Goal: Task Accomplishment & Management: Use online tool/utility

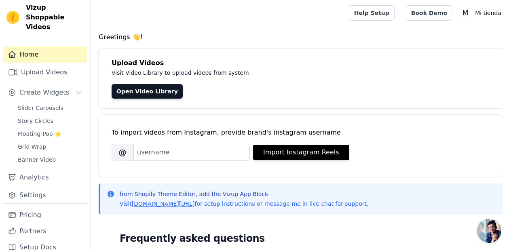
scroll to position [4, 0]
click at [34, 208] on link "Pricing" at bounding box center [45, 216] width 84 height 16
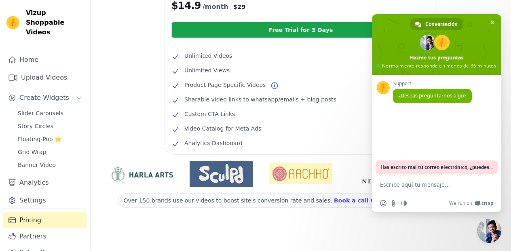
scroll to position [207, 0]
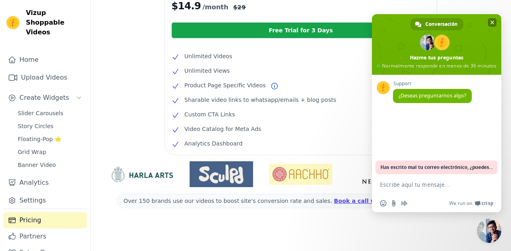
click at [493, 21] on span "Cerrar el chat" at bounding box center [493, 23] width 4 height 4
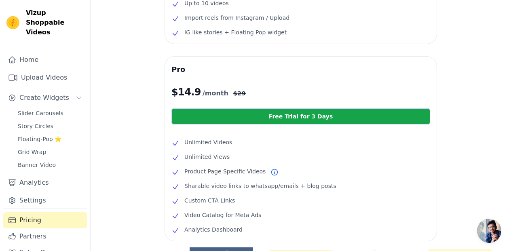
scroll to position [0, 0]
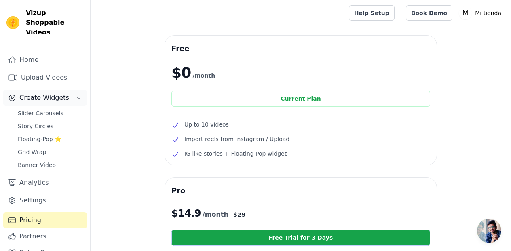
click at [51, 90] on button "Create Widgets" at bounding box center [45, 98] width 84 height 16
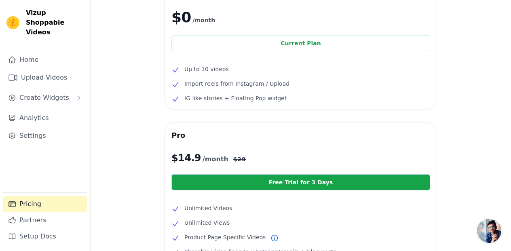
scroll to position [58, 0]
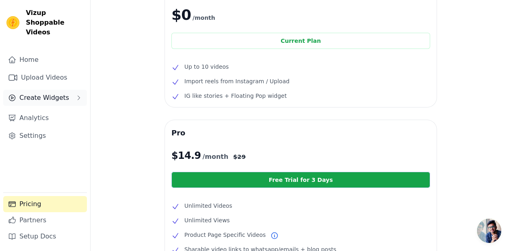
click at [44, 93] on span "Create Widgets" at bounding box center [44, 98] width 50 height 10
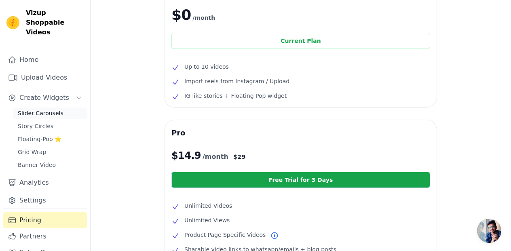
click at [42, 109] on span "Slider Carousels" at bounding box center [41, 113] width 46 height 8
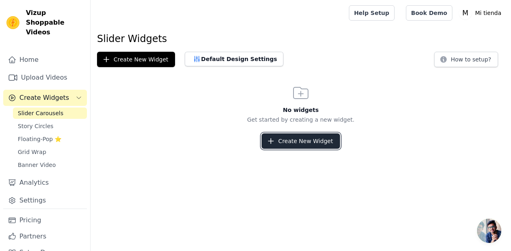
click at [295, 139] on button "Create New Widget" at bounding box center [301, 140] width 78 height 15
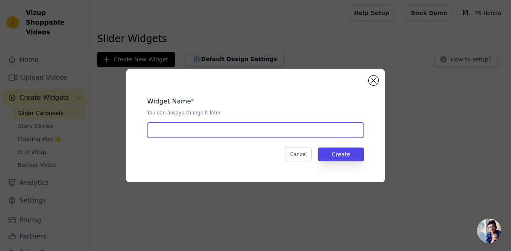
click at [226, 129] on input "text" at bounding box center [255, 130] width 217 height 15
type input "MQ480PRO"
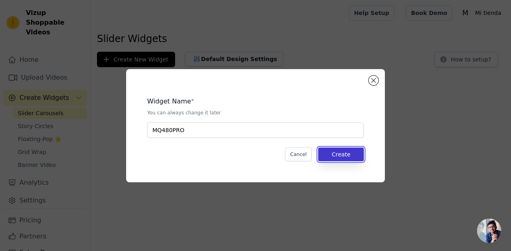
click at [347, 152] on button "Create" at bounding box center [341, 155] width 46 height 14
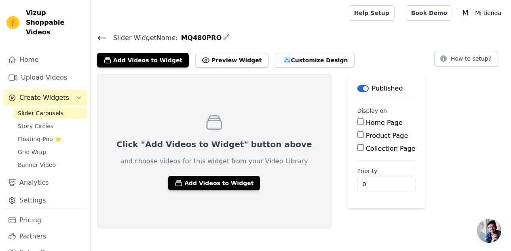
click at [357, 135] on input "Product Page" at bounding box center [360, 134] width 6 height 6
checkbox input "true"
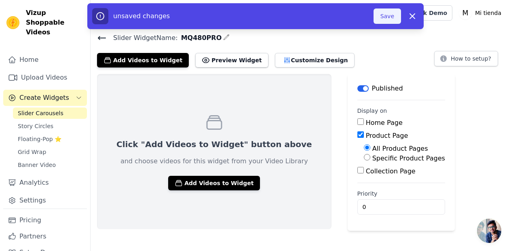
click at [390, 16] on button "Save" at bounding box center [387, 15] width 27 height 15
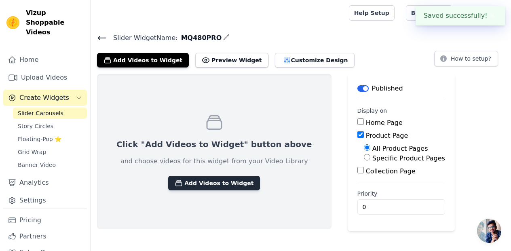
click at [221, 183] on button "Add Videos to Widget" at bounding box center [214, 183] width 92 height 15
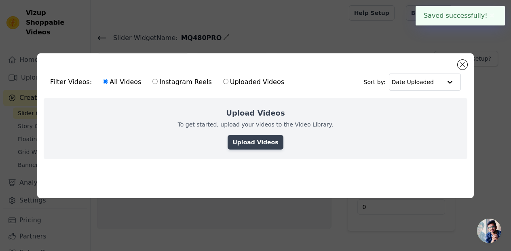
click at [247, 144] on link "Upload Videos" at bounding box center [255, 142] width 55 height 15
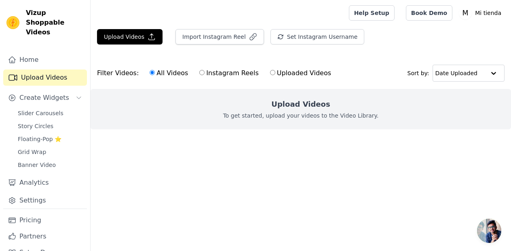
click at [250, 95] on div "Upload Videos To get started, upload your videos to the Video Library." at bounding box center [301, 109] width 421 height 40
click at [270, 75] on input "Uploaded Videos" at bounding box center [272, 72] width 5 height 5
radio input "true"
click at [277, 159] on main "Upload Videos Import Instagram Reel Set Instagram Username Import Latest IG Ree…" at bounding box center [301, 94] width 421 height 136
click at [445, 74] on input "text" at bounding box center [460, 73] width 50 height 16
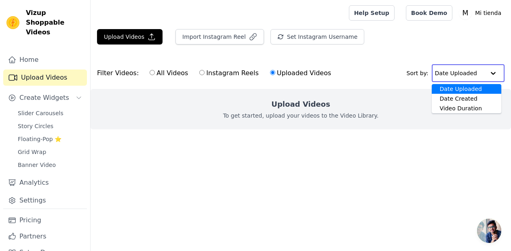
click at [404, 62] on div "Filter Videos: All Videos Instagram Reels Uploaded Videos Sort by: Date Uploade…" at bounding box center [301, 73] width 421 height 32
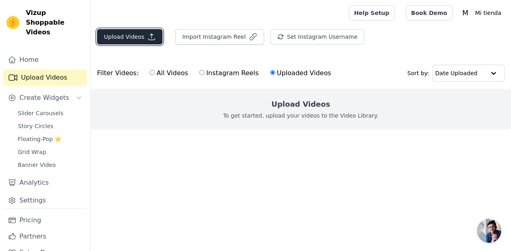
click at [134, 39] on button "Upload Videos" at bounding box center [130, 36] width 66 height 15
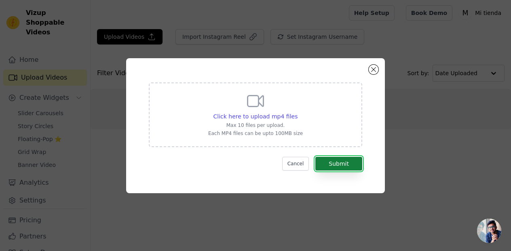
click at [331, 165] on button "Submit" at bounding box center [338, 164] width 47 height 14
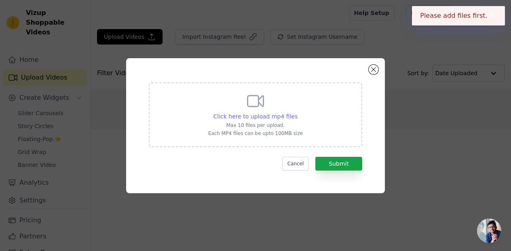
click at [269, 114] on span "Click here to upload mp4 files" at bounding box center [256, 116] width 85 height 6
click at [297, 112] on input "Click here to upload mp4 files Max 10 files per upload. Each MP4 files can be u…" at bounding box center [297, 112] width 0 height 0
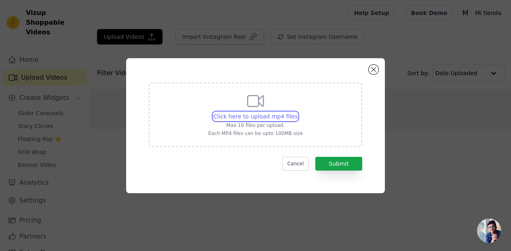
type input "C:\fakepath\10000000_2293496814146156_2671764440153526367_n.mp4"
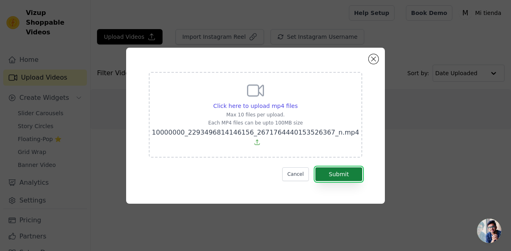
click at [331, 173] on button "Submit" at bounding box center [338, 174] width 47 height 14
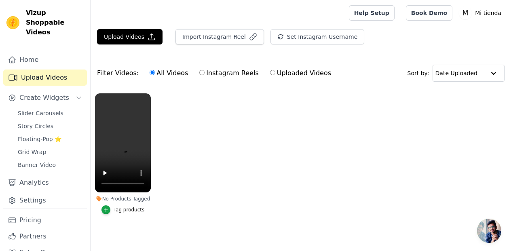
click at [120, 209] on div "Tag products" at bounding box center [129, 210] width 31 height 6
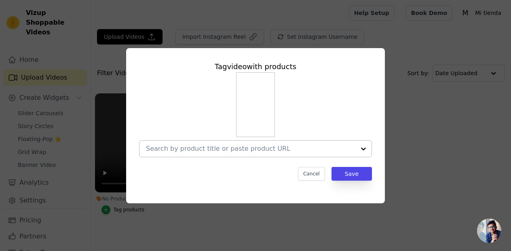
click at [231, 145] on input "No Products Tagged Tag video with products Cancel Save Tag products" at bounding box center [250, 149] width 209 height 8
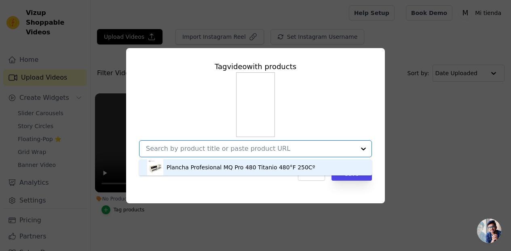
click at [222, 163] on div "Plancha Profesional MQ Pro 480 Titanio 480°F 250Cº" at bounding box center [241, 167] width 148 height 8
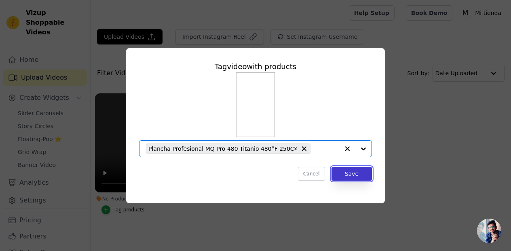
click at [353, 174] on button "Save" at bounding box center [352, 174] width 40 height 14
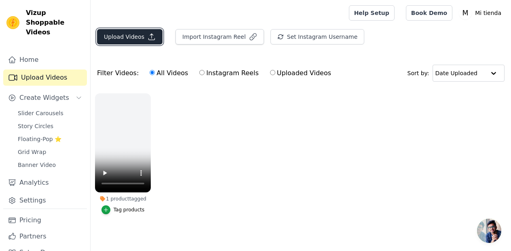
click at [137, 36] on button "Upload Videos" at bounding box center [130, 36] width 66 height 15
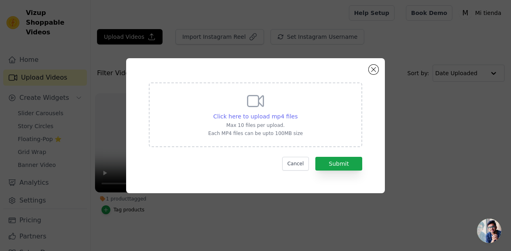
click at [257, 116] on span "Click here to upload mp4 files" at bounding box center [256, 116] width 85 height 6
click at [297, 112] on input "Click here to upload mp4 files Max 10 files per upload. Each MP4 files can be u…" at bounding box center [297, 112] width 0 height 0
type input "C:\fakepath\315565512_711835439880319_3537665225279154400_n.mp4"
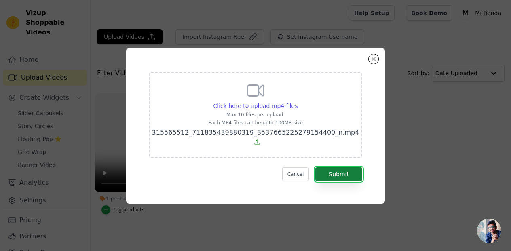
click at [347, 175] on button "Submit" at bounding box center [338, 174] width 47 height 14
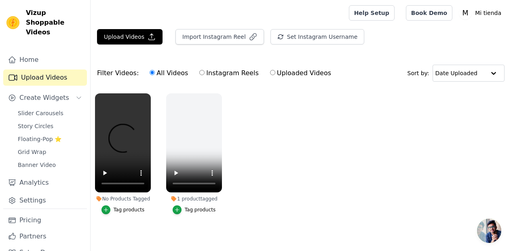
click at [288, 152] on ul "No Products Tagged Tag products 1 product tagged Tag products" at bounding box center [301, 162] width 421 height 146
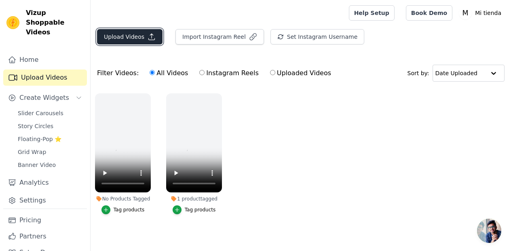
click at [137, 40] on button "Upload Videos" at bounding box center [130, 36] width 66 height 15
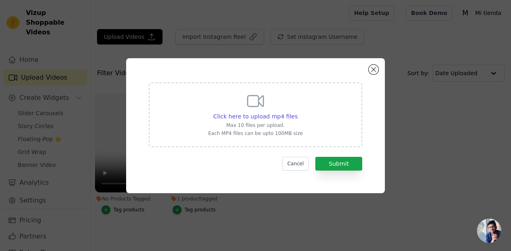
click at [257, 107] on icon at bounding box center [255, 100] width 19 height 19
click at [297, 112] on input "Click here to upload mp4 files Max 10 files per upload. Each MP4 files can be u…" at bounding box center [297, 112] width 0 height 0
type input "C:\fakepath\PRO_480_AMAZON (1).mp4"
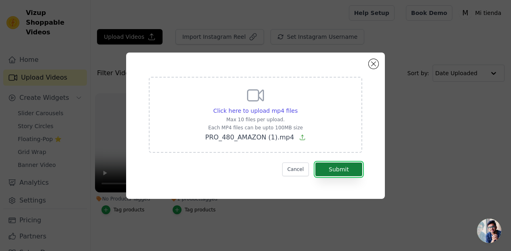
click at [339, 170] on button "Submit" at bounding box center [338, 170] width 47 height 14
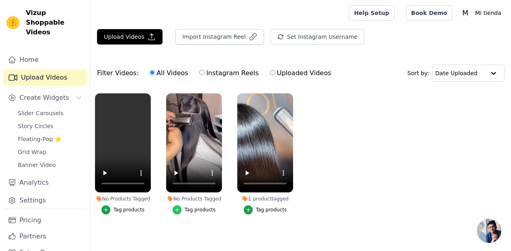
click at [177, 211] on icon "button" at bounding box center [177, 210] width 6 height 6
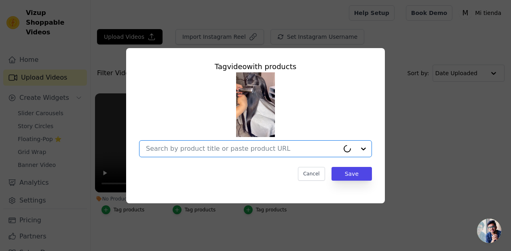
click at [282, 150] on input "No Products Tagged Tag video with products Option undefined, selected. Cancel S…" at bounding box center [242, 149] width 193 height 8
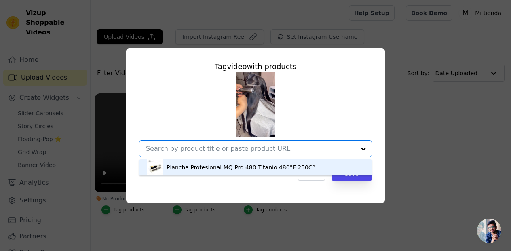
click at [231, 164] on div "Plancha Profesional MQ Pro 480 Titanio 480°F 250Cº" at bounding box center [241, 167] width 148 height 8
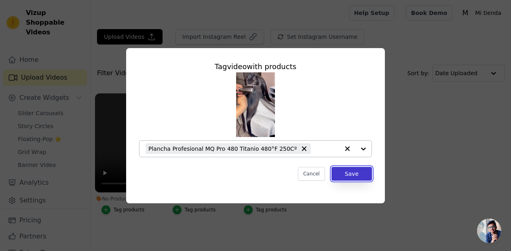
click at [356, 169] on button "Save" at bounding box center [352, 174] width 40 height 14
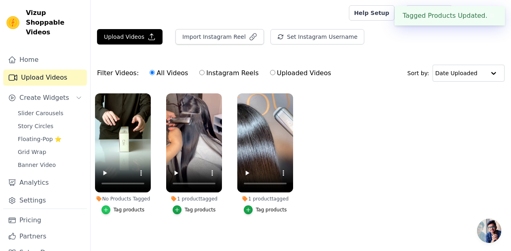
click at [106, 210] on icon "button" at bounding box center [106, 210] width 4 height 4
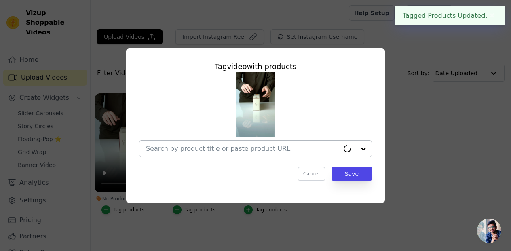
click at [263, 150] on input "No Products Tagged Tag video with products Cancel Save Tag products" at bounding box center [242, 149] width 193 height 8
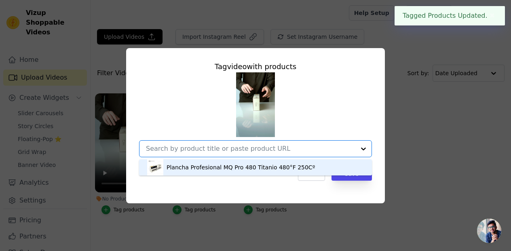
click at [257, 168] on div "Plancha Profesional MQ Pro 480 Titanio 480°F 250Cº" at bounding box center [241, 167] width 148 height 8
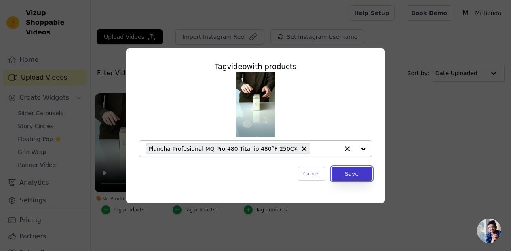
click at [348, 173] on button "Save" at bounding box center [352, 174] width 40 height 14
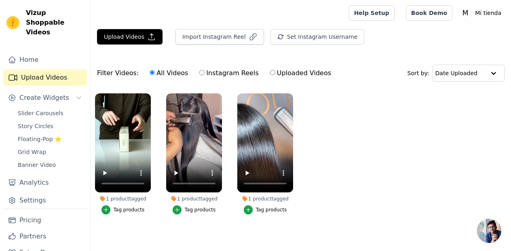
click at [452, 158] on ul "1 product tagged Tag products 1 product tagged Tag products 1 product tagged Ta…" at bounding box center [301, 162] width 421 height 146
click at [357, 120] on ul "1 product tagged Tag products 1 product tagged Tag products 1 product tagged Ta…" at bounding box center [301, 162] width 421 height 146
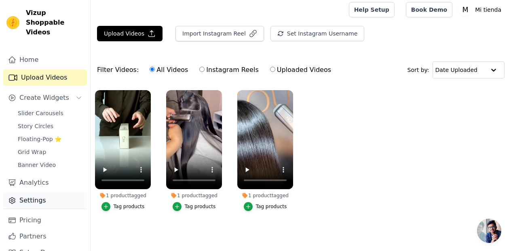
click at [35, 192] on link "Settings" at bounding box center [45, 200] width 84 height 16
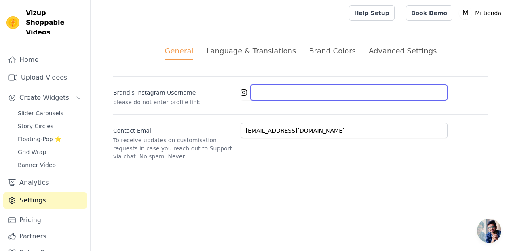
click at [273, 92] on input "Brand's Instagram Username" at bounding box center [348, 92] width 197 height 15
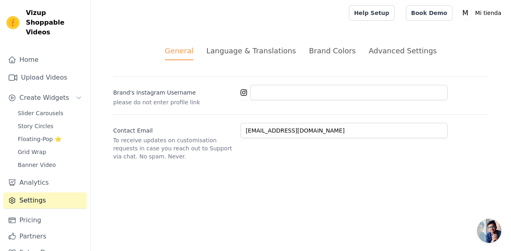
click at [227, 169] on div "General Language & Translations Brand Colors Advanced Settings unsaved changes …" at bounding box center [301, 103] width 414 height 154
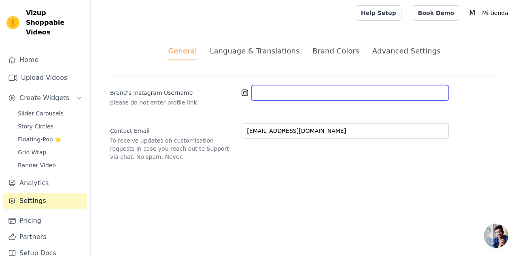
click at [260, 95] on input "Brand's Instagram Username" at bounding box center [349, 92] width 197 height 15
paste input "https://www.instagram.com/mqspain/"
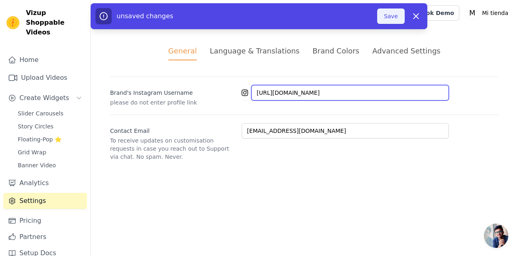
type input "https://www.instagram.com/mqspain/"
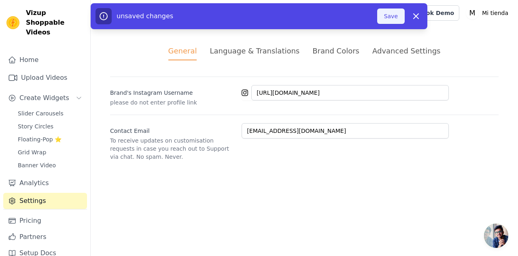
click at [393, 16] on button "Save" at bounding box center [390, 15] width 27 height 15
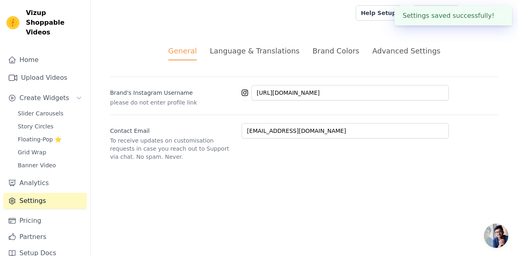
scroll to position [2, 0]
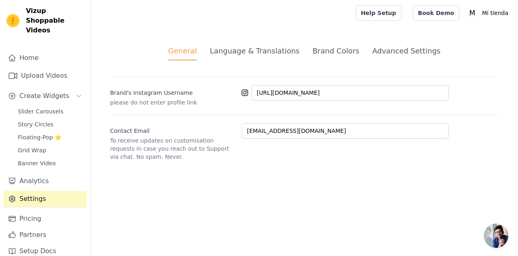
click at [44, 190] on link "Settings" at bounding box center [45, 198] width 84 height 16
click at [269, 52] on div "Language & Translations" at bounding box center [254, 50] width 90 height 11
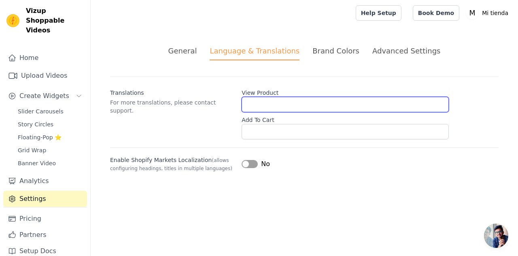
click at [261, 107] on input "View Product" at bounding box center [344, 104] width 207 height 15
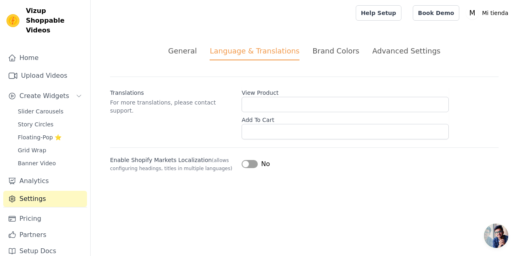
click at [330, 74] on div "General Language & Translations Brand Colors Advanced Settings unsaved changes …" at bounding box center [304, 108] width 427 height 165
click at [327, 54] on div "Brand Colors" at bounding box center [335, 50] width 47 height 11
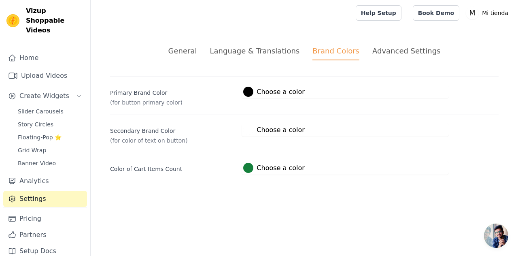
click at [382, 55] on div "Advanced Settings" at bounding box center [406, 50] width 68 height 11
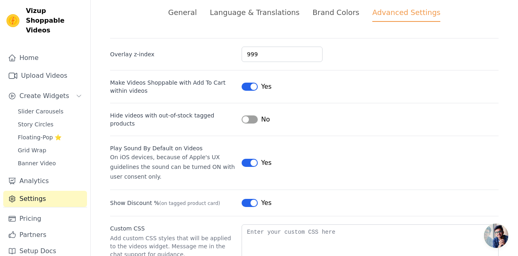
scroll to position [40, 0]
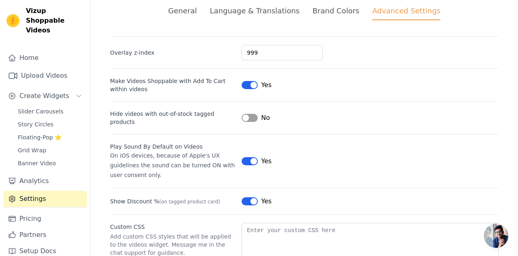
click at [250, 118] on button "Label" at bounding box center [249, 118] width 16 height 8
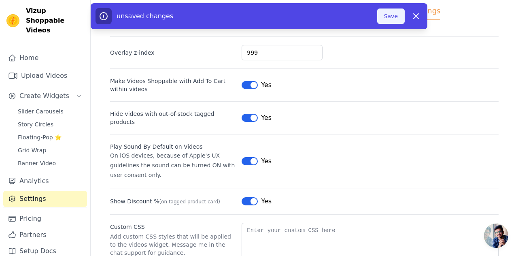
click at [396, 16] on button "Save" at bounding box center [390, 15] width 27 height 15
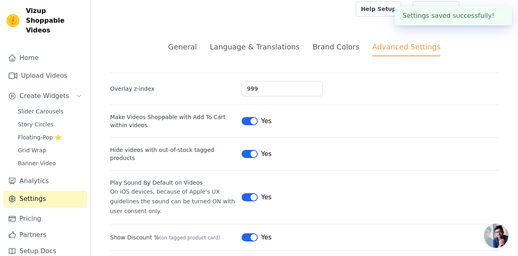
scroll to position [0, 0]
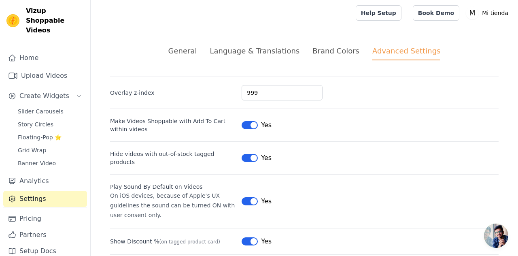
click at [275, 54] on div "Language & Translations" at bounding box center [254, 50] width 90 height 11
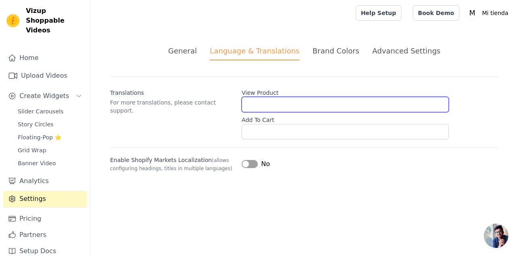
click at [267, 106] on input "View Product" at bounding box center [344, 104] width 207 height 15
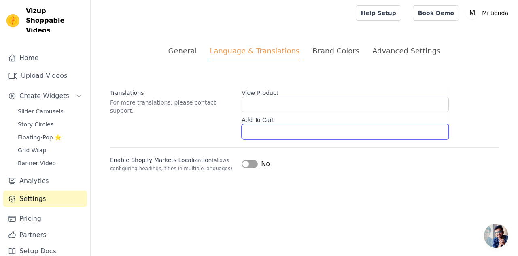
click at [267, 132] on input "Add To Cart" at bounding box center [344, 131] width 207 height 15
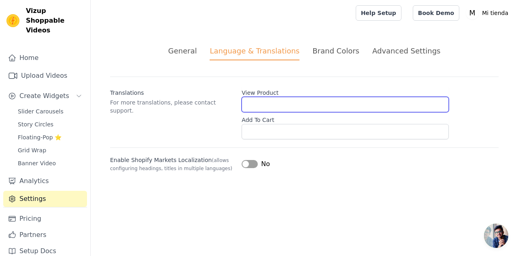
click at [261, 106] on input "View Product" at bounding box center [344, 104] width 207 height 15
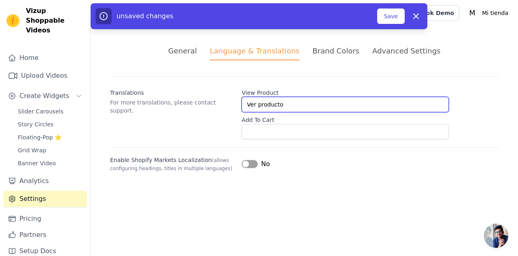
type input "Ver producto"
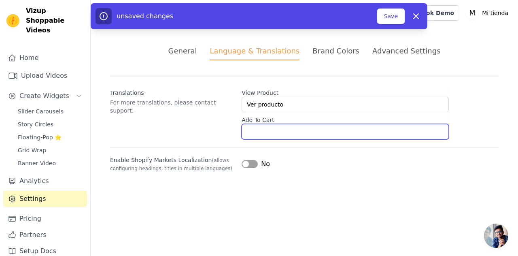
click at [256, 133] on input "Add To Cart" at bounding box center [344, 131] width 207 height 15
type input "A"
paste input "Agregar"
type input "Agregar"
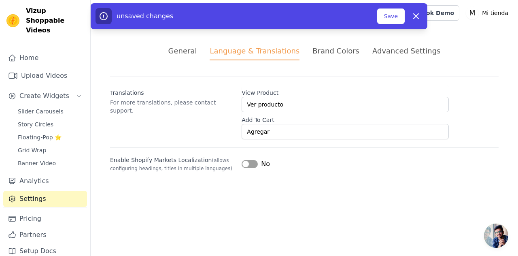
click at [290, 149] on div "Enable Shopify Markets Localization (allows configuring headings, titles in mul…" at bounding box center [304, 159] width 388 height 25
click at [392, 18] on button "Save" at bounding box center [390, 15] width 27 height 15
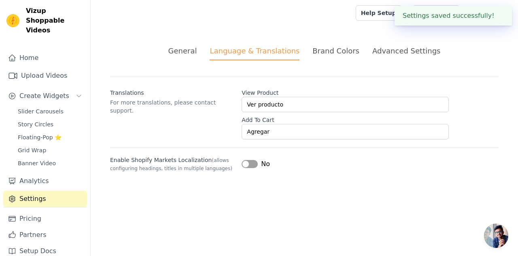
click at [331, 52] on div "Brand Colors" at bounding box center [335, 50] width 47 height 11
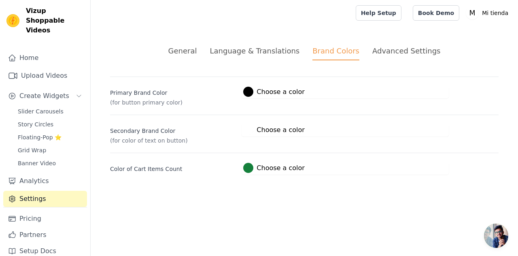
click at [385, 53] on div "Advanced Settings" at bounding box center [406, 50] width 68 height 11
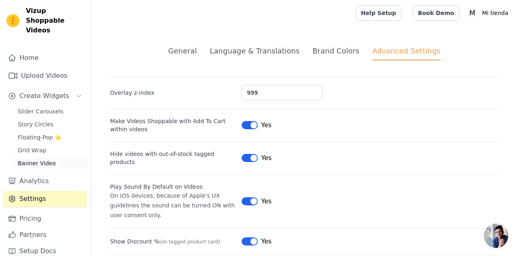
click at [50, 159] on span "Banner Video" at bounding box center [37, 163] width 38 height 8
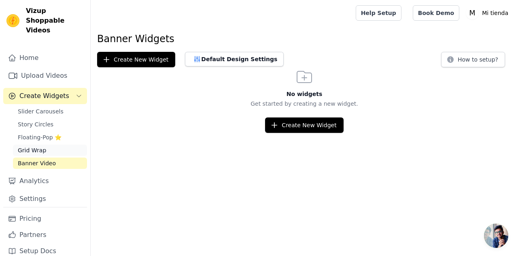
click at [45, 144] on link "Grid Wrap" at bounding box center [50, 149] width 74 height 11
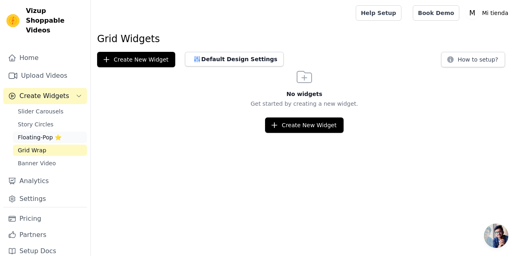
click at [45, 133] on span "Floating-Pop ⭐" at bounding box center [40, 137] width 44 height 8
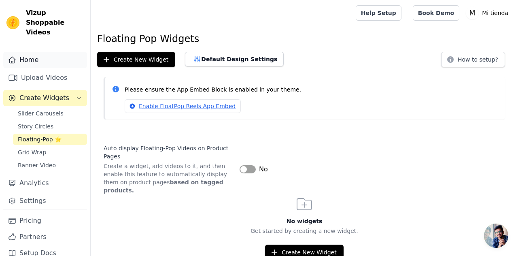
click at [42, 52] on link "Home" at bounding box center [45, 60] width 84 height 16
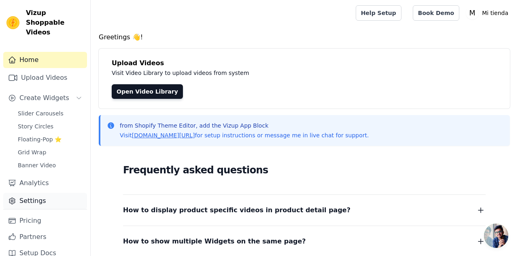
click at [39, 192] on link "Settings" at bounding box center [45, 200] width 84 height 16
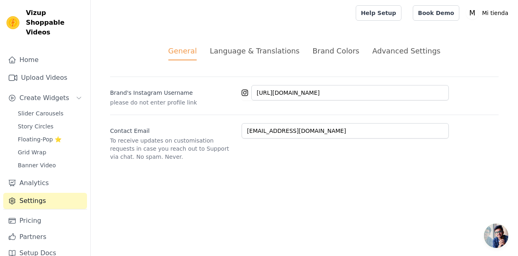
click at [497, 234] on span "Chat abierto" at bounding box center [496, 235] width 24 height 24
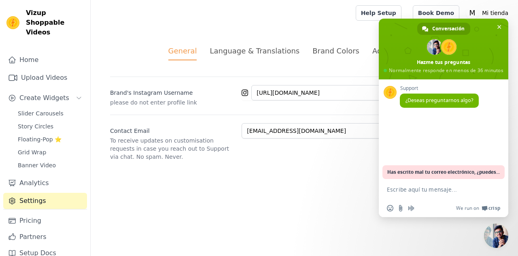
click at [404, 190] on textarea "Escribe aquí tu mensaje..." at bounding box center [434, 189] width 95 height 7
type textarea "hola"
type textarea "estoy probando la aplicacion"
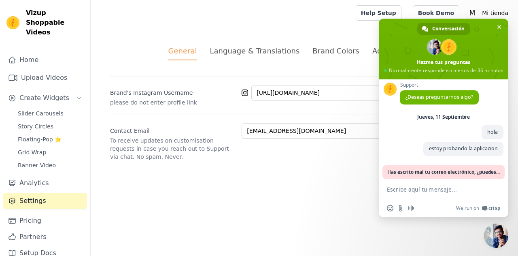
scroll to position [4, 0]
type textarea "pero no se muestra"
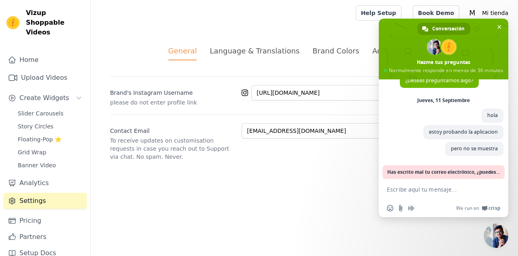
scroll to position [21, 0]
click at [411, 189] on textarea "Escribe aquí tu mensaje..." at bounding box center [434, 189] width 95 height 7
click at [404, 190] on textarea "Escribe aquí tu mensaje..." at bounding box center [434, 189] width 95 height 7
type textarea "[EMAIL_ADDRESS][DOMAIN_NAME]"
click at [493, 184] on span "Enviar" at bounding box center [493, 188] width 13 height 13
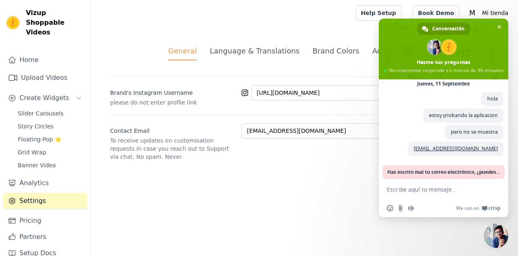
scroll to position [37, 0]
click at [225, 172] on div "General Language & Translations Brand Colors Advanced Settings unsaved changes …" at bounding box center [304, 103] width 427 height 154
click at [44, 93] on span "Create Widgets" at bounding box center [44, 98] width 50 height 10
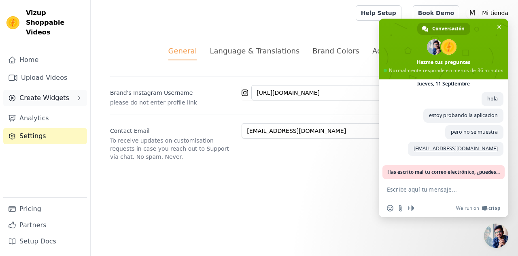
click at [44, 93] on span "Create Widgets" at bounding box center [44, 98] width 50 height 10
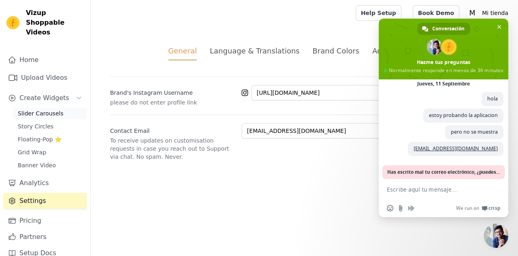
click at [43, 109] on span "Slider Carousels" at bounding box center [41, 113] width 46 height 8
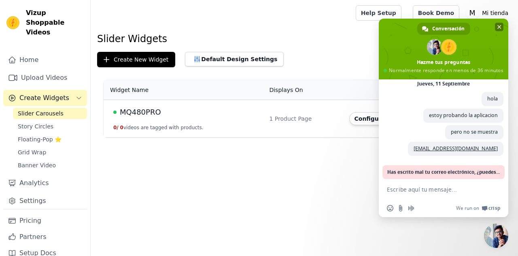
click at [499, 28] on span "Cerrar el chat" at bounding box center [499, 27] width 4 height 4
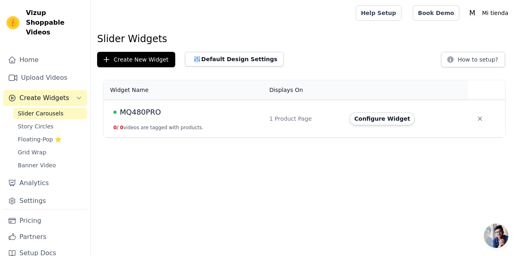
click at [220, 121] on td "MQ480PRO 0 / 0 videos are tagged with products." at bounding box center [184, 119] width 161 height 38
click at [154, 127] on button "0 / 0 videos are tagged with products." at bounding box center [158, 127] width 90 height 6
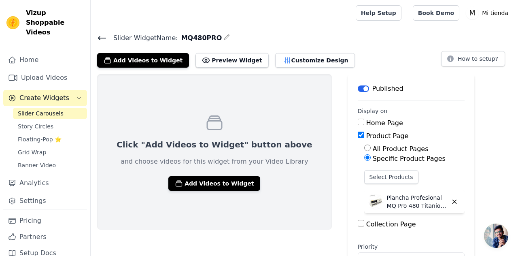
scroll to position [50, 0]
click at [195, 184] on button "Add Videos to Widget" at bounding box center [214, 183] width 92 height 15
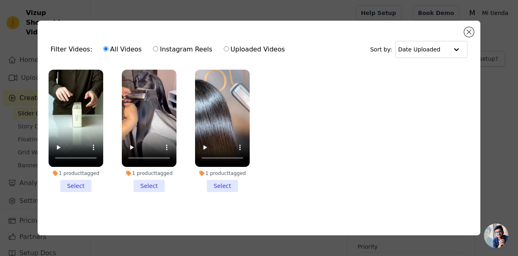
click at [82, 186] on li "1 product tagged Select" at bounding box center [76, 131] width 55 height 122
click at [0, 0] on input "1 product tagged Select" at bounding box center [0, 0] width 0 height 0
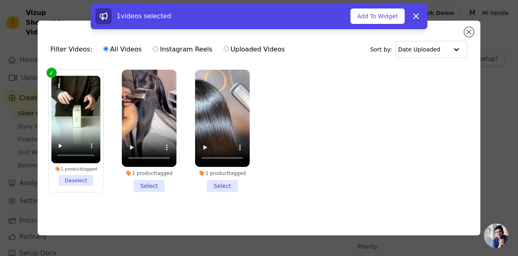
click at [142, 187] on li "1 product tagged Select" at bounding box center [149, 131] width 55 height 122
click at [0, 0] on input "1 product tagged Select" at bounding box center [0, 0] width 0 height 0
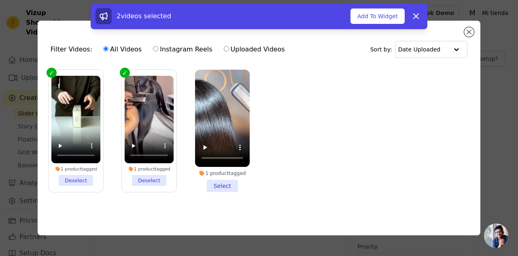
click at [207, 187] on li "1 product tagged Select" at bounding box center [222, 131] width 55 height 122
click at [0, 0] on input "1 product tagged Select" at bounding box center [0, 0] width 0 height 0
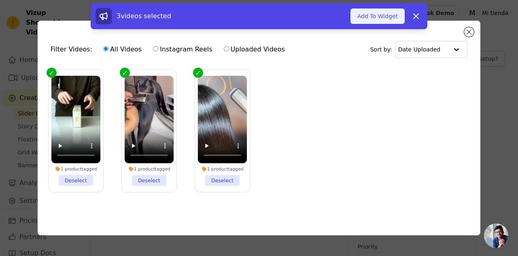
click at [372, 15] on button "Add To Widget" at bounding box center [377, 15] width 54 height 15
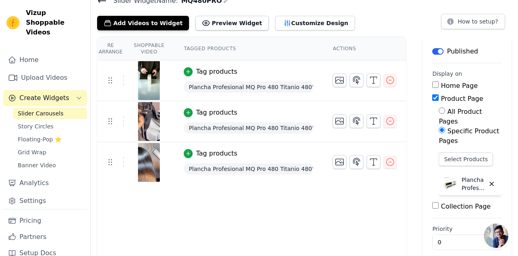
scroll to position [0, 0]
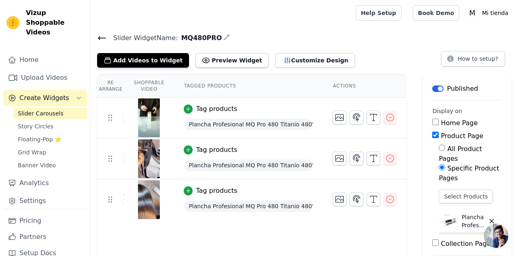
click at [342, 29] on main "Slider Widget Name: MQ480PRO Add Videos to Widget Preview Widget Customize Desi…" at bounding box center [304, 164] width 427 height 277
click at [463, 27] on main "Slider Widget Name: MQ480PRO Add Videos to Widget Preview Widget Customize Desi…" at bounding box center [304, 164] width 427 height 277
click at [264, 22] on div at bounding box center [221, 13] width 249 height 26
click at [261, 25] on div at bounding box center [221, 13] width 249 height 26
click at [303, 37] on h4 "Slider Widget Name: MQ480PRO" at bounding box center [304, 37] width 414 height 11
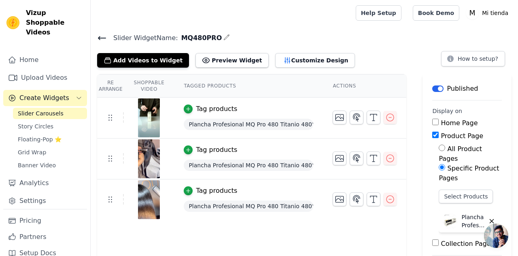
click at [396, 24] on div "Help Setup Book Demo Open user menu M Mi tienda Settings Help Docs Sign out" at bounding box center [433, 13] width 156 height 26
click at [100, 39] on icon at bounding box center [101, 37] width 7 height 3
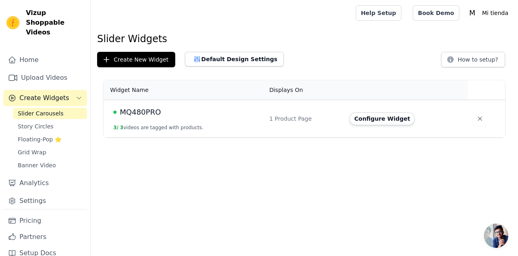
scroll to position [45, 0]
click at [387, 121] on button "Configure Widget" at bounding box center [382, 118] width 66 height 13
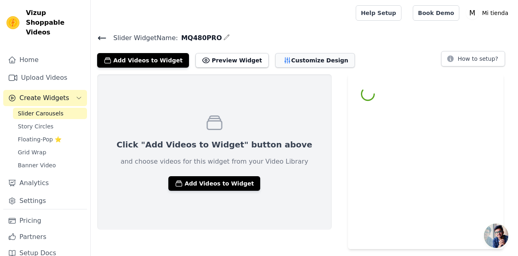
click at [295, 61] on button "Customize Design" at bounding box center [315, 60] width 80 height 15
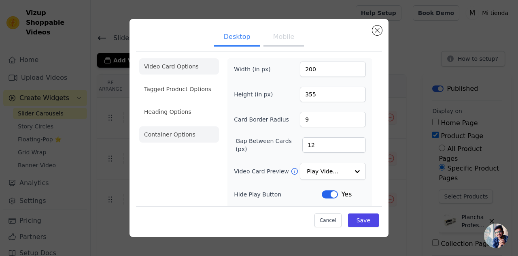
click at [181, 135] on li "Container Options" at bounding box center [179, 134] width 80 height 16
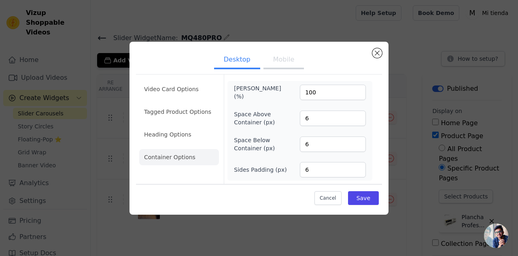
click at [186, 160] on li "Container Options" at bounding box center [179, 157] width 80 height 16
click at [193, 117] on li "Tagged Product Options" at bounding box center [179, 112] width 80 height 16
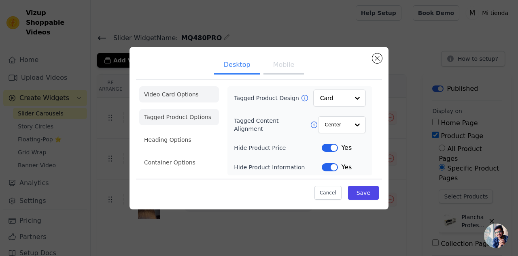
click at [190, 98] on li "Video Card Options" at bounding box center [179, 94] width 80 height 16
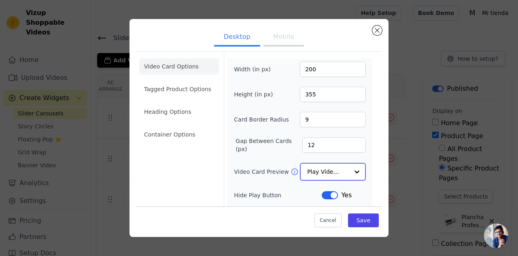
click at [356, 171] on div at bounding box center [357, 171] width 16 height 16
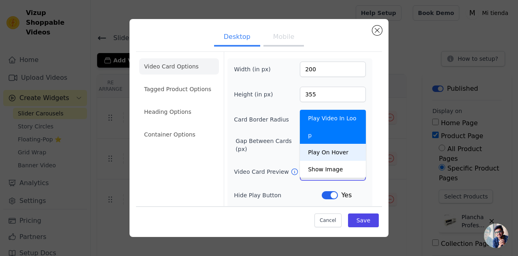
click at [340, 144] on div "Play On Hover" at bounding box center [333, 152] width 66 height 17
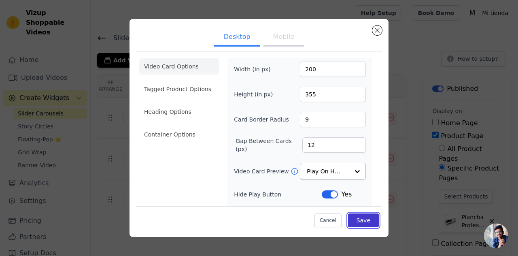
click at [367, 217] on button "Save" at bounding box center [363, 220] width 31 height 14
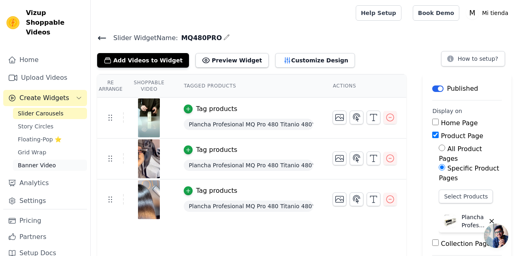
click at [48, 161] on span "Banner Video" at bounding box center [37, 165] width 38 height 8
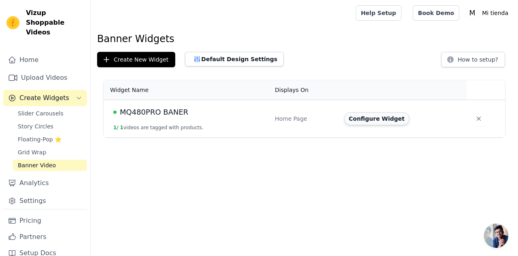
click at [380, 119] on button "Configure Widget" at bounding box center [377, 118] width 66 height 13
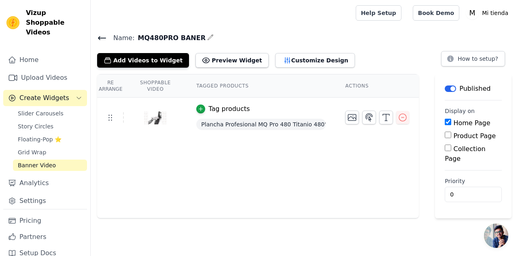
click at [347, 165] on div "Re Arrange Shoppable Video Tagged Products Actions Tag products Plancha Profesi…" at bounding box center [257, 146] width 321 height 144
click at [307, 61] on button "Customize Design" at bounding box center [315, 60] width 80 height 15
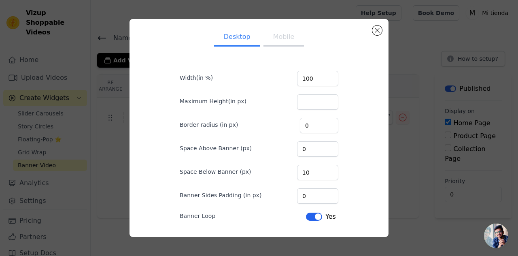
click at [284, 42] on button "Mobile" at bounding box center [283, 38] width 40 height 18
click at [377, 31] on button "Close modal" at bounding box center [377, 30] width 10 height 10
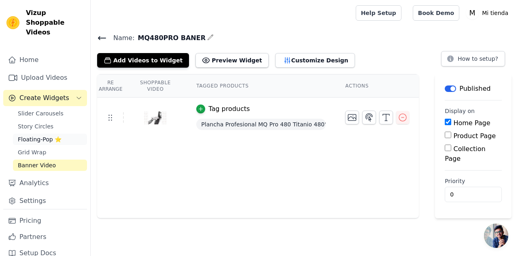
click at [45, 135] on span "Floating-Pop ⭐" at bounding box center [40, 139] width 44 height 8
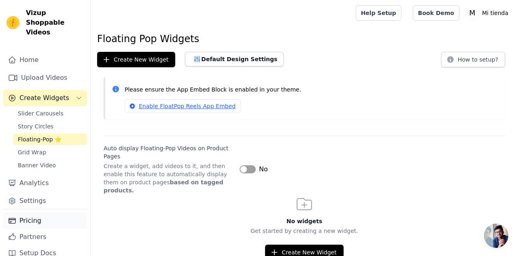
click at [45, 212] on link "Pricing" at bounding box center [45, 220] width 84 height 16
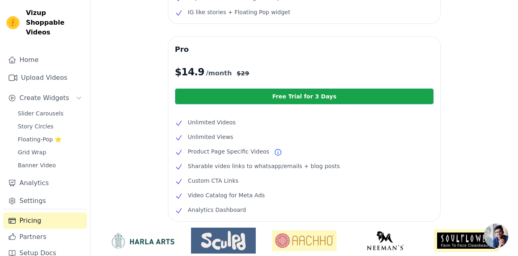
scroll to position [147, 0]
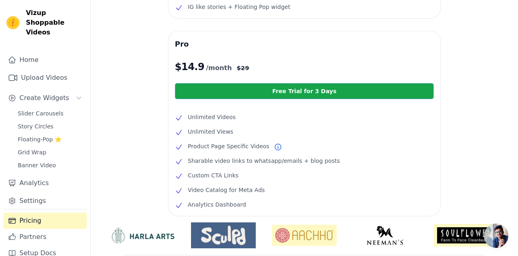
click at [298, 92] on link "Free Trial for 3 Days" at bounding box center [304, 91] width 259 height 16
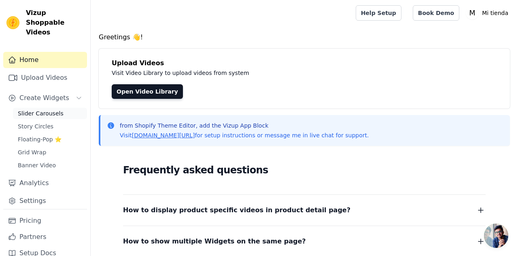
click at [47, 109] on span "Slider Carousels" at bounding box center [41, 113] width 46 height 8
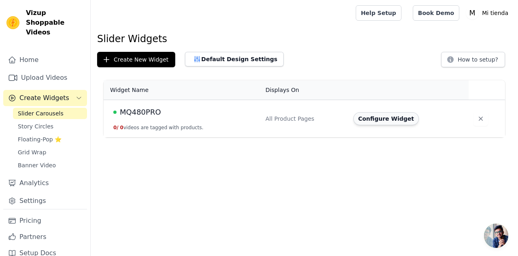
click at [384, 118] on button "Configure Widget" at bounding box center [386, 118] width 66 height 13
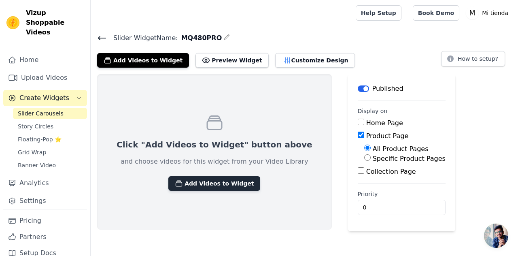
click at [228, 180] on button "Add Videos to Widget" at bounding box center [214, 183] width 92 height 15
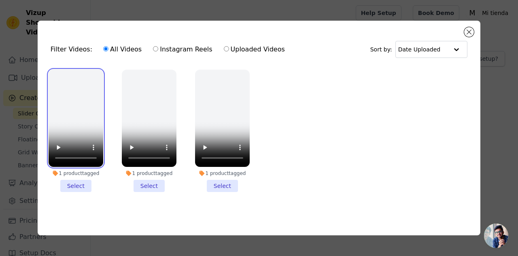
click at [93, 86] on video at bounding box center [76, 118] width 55 height 97
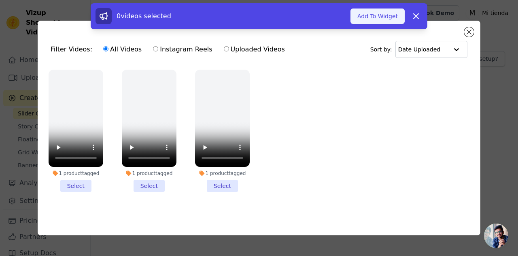
click at [364, 21] on button "Add To Widget" at bounding box center [377, 15] width 54 height 15
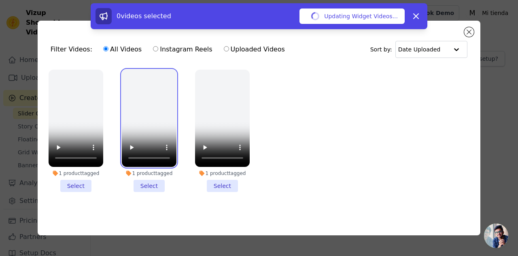
click at [154, 109] on video at bounding box center [149, 118] width 55 height 97
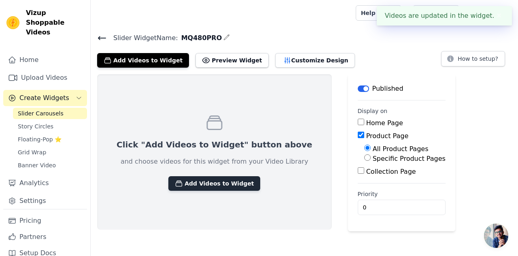
click at [207, 183] on button "Add Videos to Widget" at bounding box center [214, 183] width 92 height 15
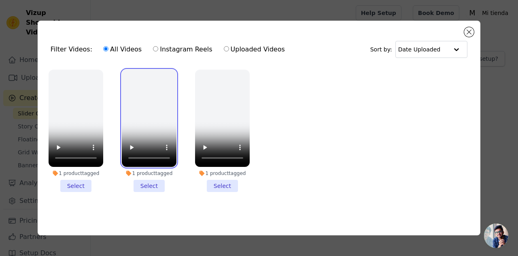
click at [158, 104] on video at bounding box center [149, 118] width 55 height 97
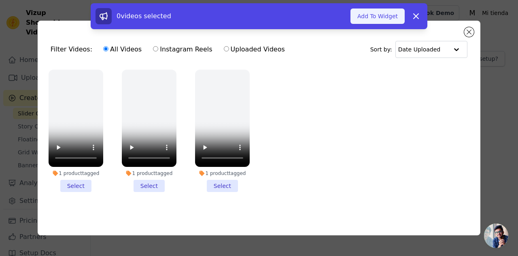
click at [382, 16] on button "Add To Widget" at bounding box center [377, 15] width 54 height 15
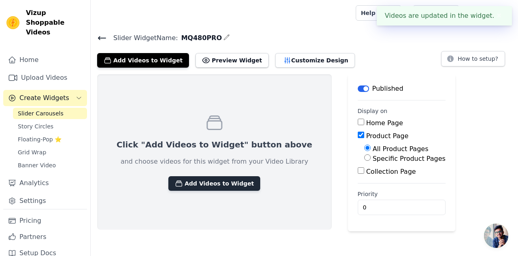
click at [224, 184] on button "Add Videos to Widget" at bounding box center [214, 183] width 92 height 15
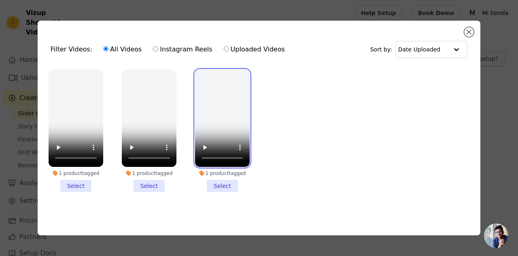
click at [241, 120] on video at bounding box center [222, 118] width 55 height 97
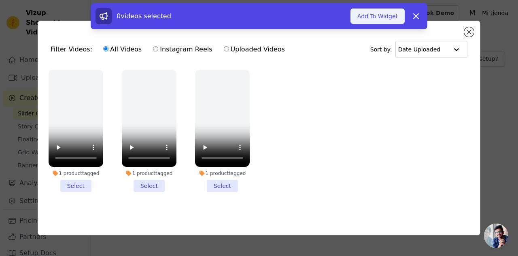
click at [364, 17] on button "Add To Widget" at bounding box center [377, 15] width 54 height 15
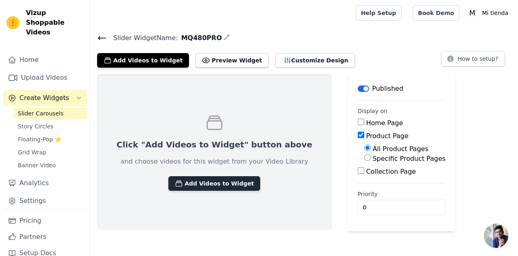
click at [212, 178] on button "Add Videos to Widget" at bounding box center [214, 183] width 92 height 15
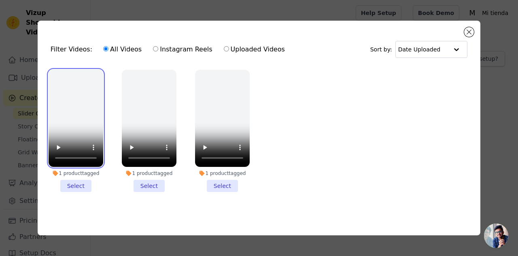
click at [78, 80] on video at bounding box center [76, 118] width 55 height 97
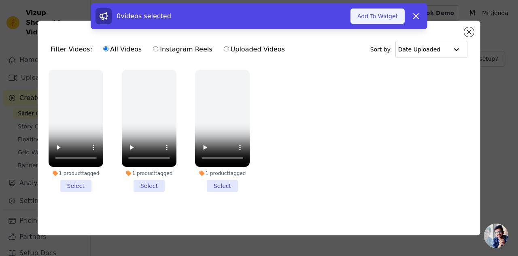
click at [374, 17] on button "Add To Widget" at bounding box center [377, 15] width 54 height 15
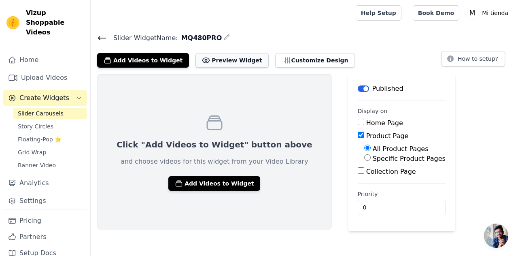
click at [232, 63] on button "Preview Widget" at bounding box center [231, 60] width 73 height 15
click at [364, 158] on input "Specific Product Pages" at bounding box center [367, 157] width 6 height 6
radio input "true"
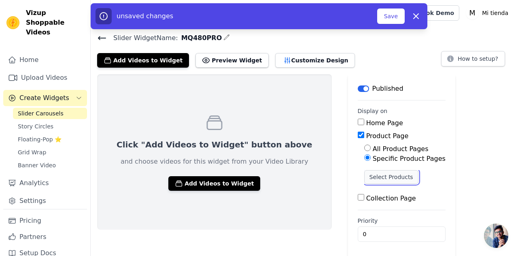
click at [364, 180] on button "Select Products" at bounding box center [391, 177] width 54 height 14
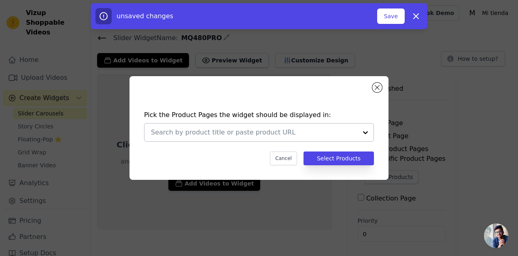
click at [367, 134] on div at bounding box center [365, 132] width 16 height 18
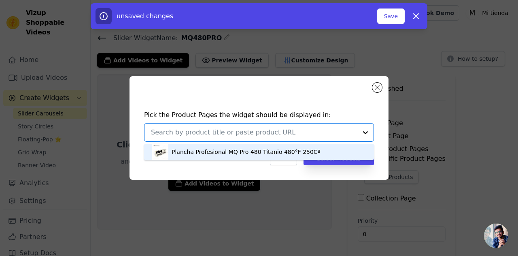
click at [288, 151] on div "Plancha Profesional MQ Pro 480 Titanio 480°F 250Cº" at bounding box center [245, 152] width 148 height 8
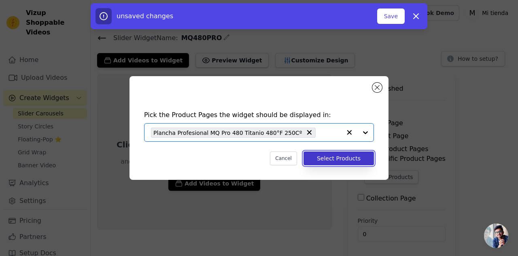
click at [338, 160] on button "Select Products" at bounding box center [338, 158] width 70 height 14
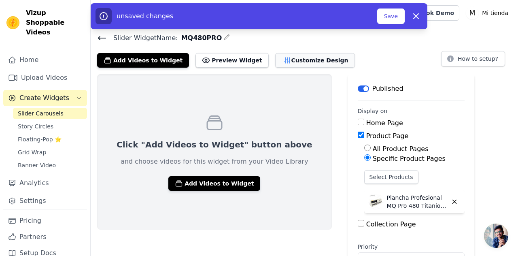
click at [276, 59] on button "Customize Design" at bounding box center [315, 60] width 80 height 15
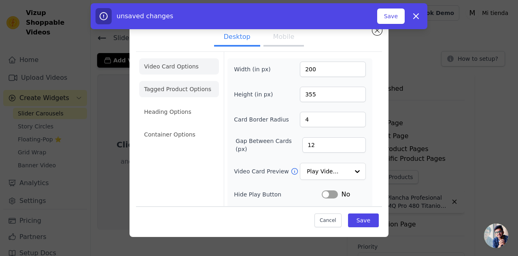
click at [201, 87] on li "Tagged Product Options" at bounding box center [179, 89] width 80 height 16
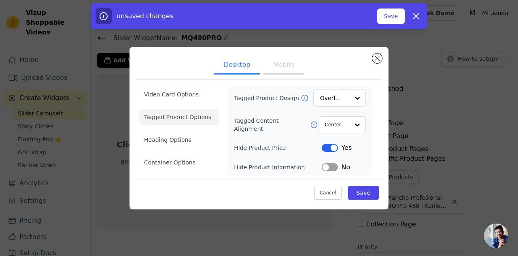
click at [333, 165] on button "Label" at bounding box center [329, 167] width 16 height 8
click at [182, 137] on li "Heading Options" at bounding box center [179, 139] width 80 height 16
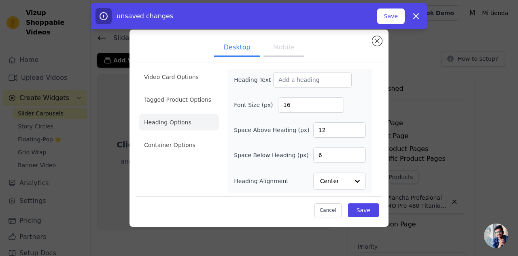
click at [282, 49] on button "Mobile" at bounding box center [283, 48] width 40 height 18
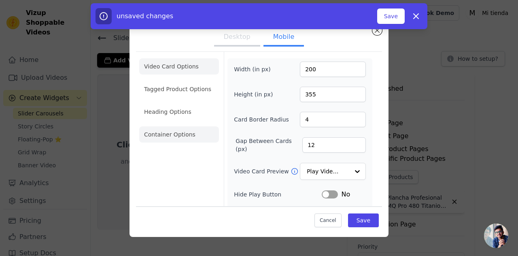
click at [185, 130] on li "Container Options" at bounding box center [179, 134] width 80 height 16
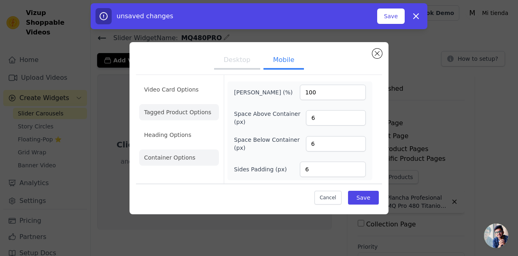
click at [183, 108] on li "Tagged Product Options" at bounding box center [179, 112] width 80 height 16
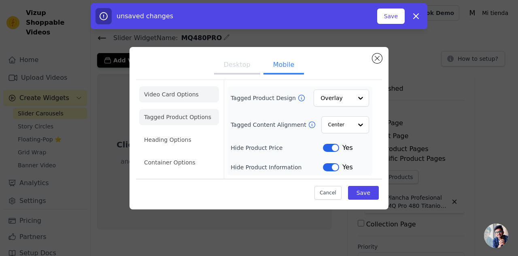
click at [180, 93] on li "Video Card Options" at bounding box center [179, 94] width 80 height 16
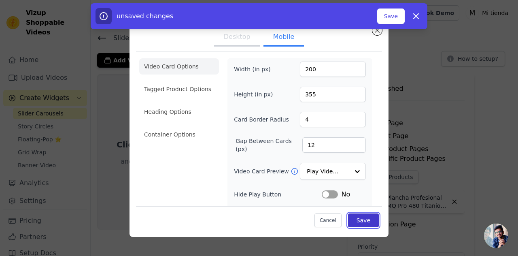
click at [362, 218] on button "Save" at bounding box center [363, 220] width 31 height 14
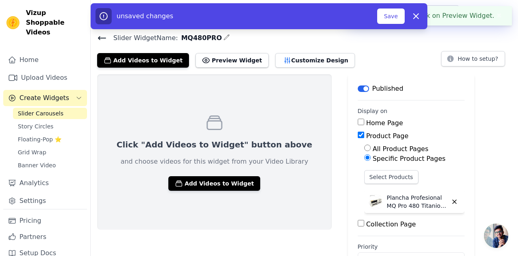
click at [349, 61] on div "Add Videos to Widget Preview Widget Customize Design How to setup?" at bounding box center [304, 59] width 414 height 18
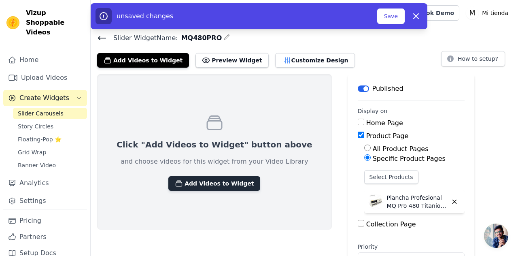
scroll to position [2, 0]
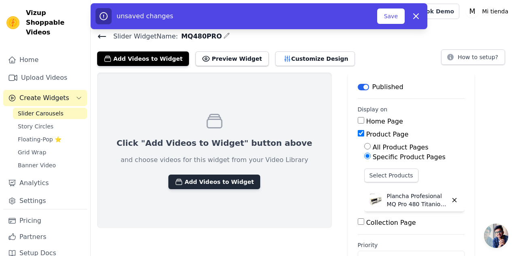
click at [217, 182] on button "Add Videos to Widget" at bounding box center [214, 181] width 92 height 15
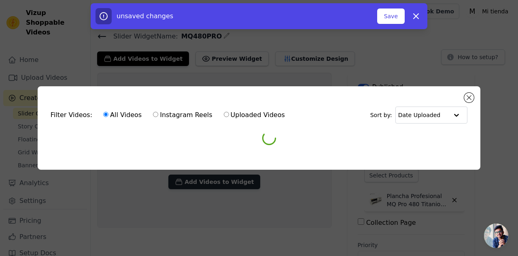
scroll to position [0, 0]
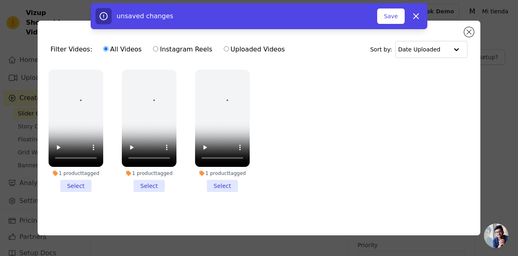
drag, startPoint x: 315, startPoint y: 166, endPoint x: 59, endPoint y: 136, distance: 258.1
click at [59, 136] on ul "1 product tagged Select 1 product tagged Select 1 product tagged Select" at bounding box center [258, 137] width 429 height 144
click at [395, 17] on button "Save" at bounding box center [390, 15] width 27 height 15
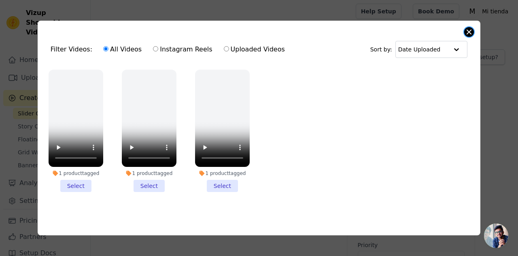
click at [470, 31] on button "Close modal" at bounding box center [469, 32] width 10 height 10
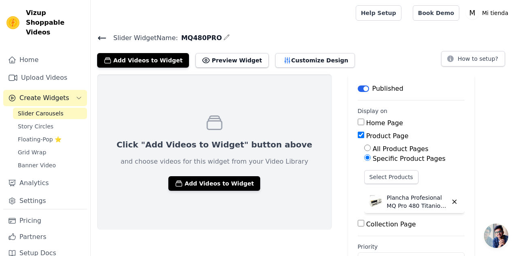
click at [281, 99] on div "Click "Add Videos to Widget" button above and choose videos for this widget fro…" at bounding box center [214, 151] width 235 height 155
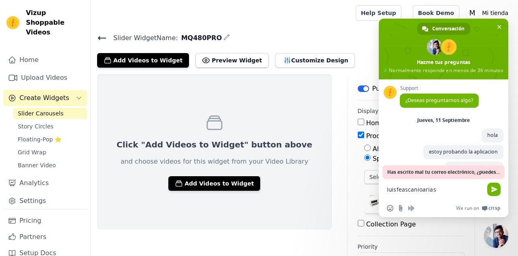
type textarea "[EMAIL_ADDRESS][DOMAIN_NAME]"
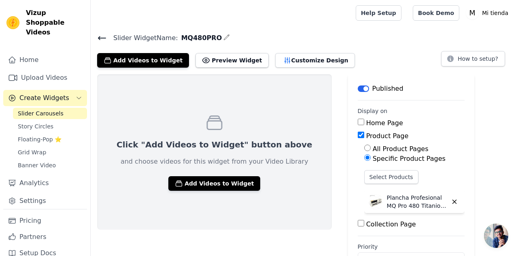
scroll to position [50, 0]
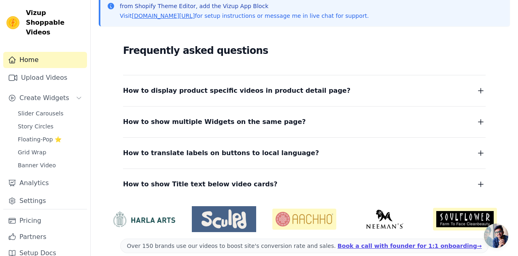
scroll to position [198, 0]
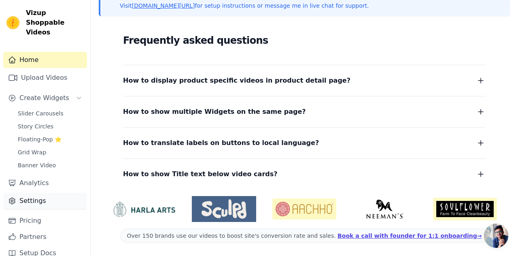
click at [35, 195] on link "Settings" at bounding box center [45, 200] width 84 height 16
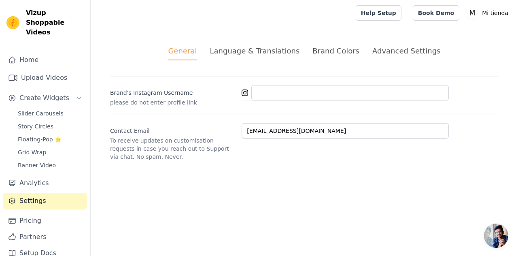
scroll to position [50, 0]
click at [46, 93] on span "Create Widgets" at bounding box center [44, 98] width 50 height 10
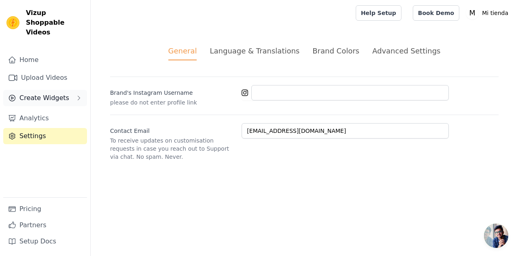
click at [73, 90] on button "Create Widgets" at bounding box center [45, 98] width 84 height 16
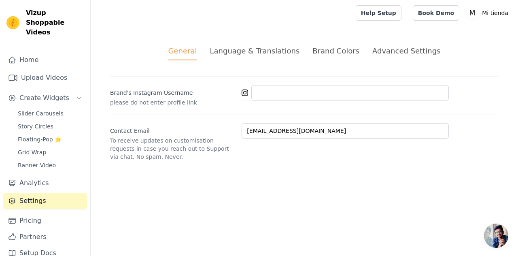
click at [206, 111] on div "Brand's Instagram Username please do not enter profile link Contact Email To re…" at bounding box center [304, 118] width 388 height 84
click at [48, 93] on span "Create Widgets" at bounding box center [44, 98] width 50 height 10
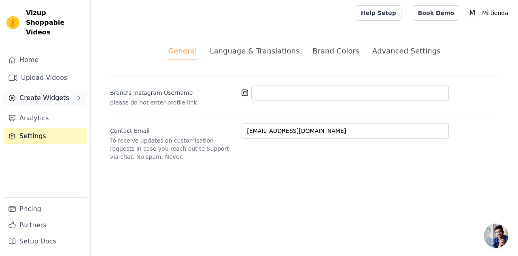
click at [48, 93] on span "Create Widgets" at bounding box center [44, 98] width 50 height 10
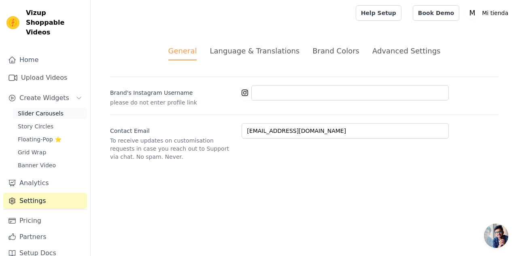
click at [44, 109] on span "Slider Carousels" at bounding box center [41, 113] width 46 height 8
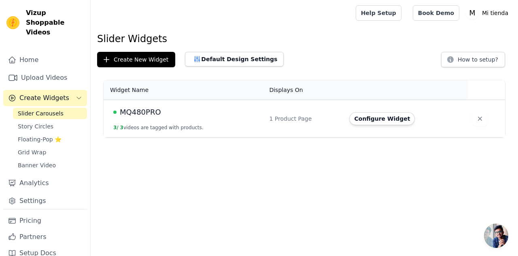
click at [222, 137] on html "Vizup Shoppable Videos Home Upload Videos Create Widgets Slider Carousels Story…" at bounding box center [259, 68] width 518 height 137
click at [389, 119] on button "Configure Widget" at bounding box center [382, 118] width 66 height 13
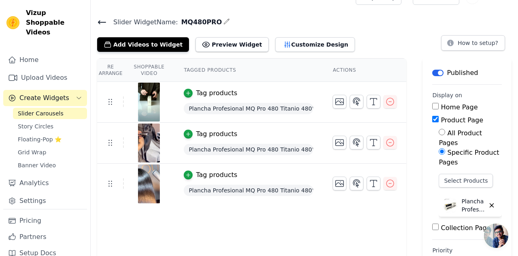
scroll to position [15, 0]
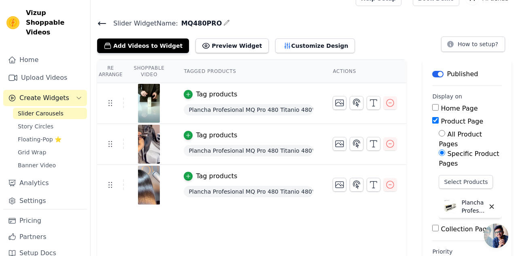
click at [218, 74] on th "Tagged Products" at bounding box center [248, 71] width 149 height 23
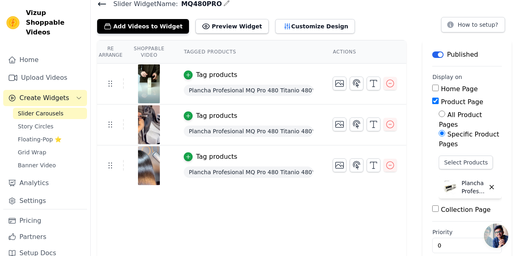
scroll to position [37, 0]
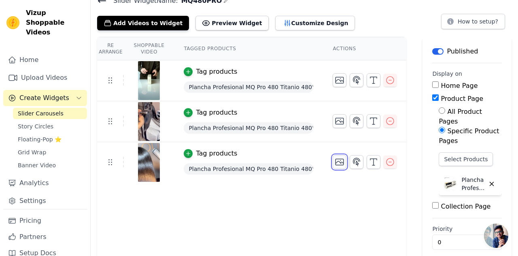
click at [340, 163] on icon "button" at bounding box center [339, 162] width 10 height 10
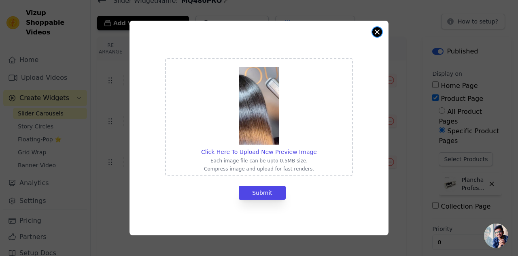
click at [373, 31] on button "Close modal" at bounding box center [377, 32] width 10 height 10
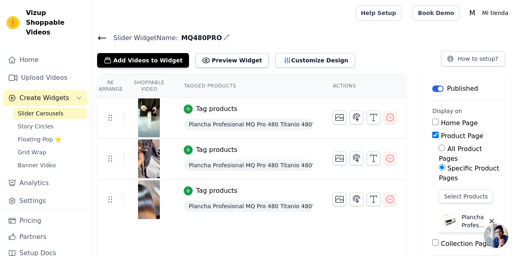
click at [270, 25] on div at bounding box center [221, 13] width 249 height 26
click at [299, 59] on button "Customize Design" at bounding box center [315, 60] width 80 height 15
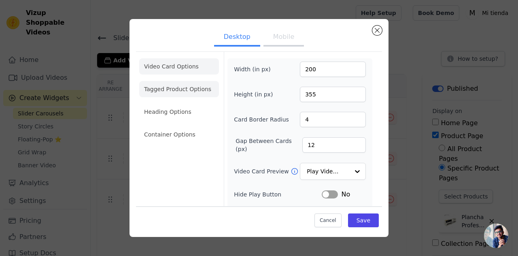
click at [184, 91] on li "Tagged Product Options" at bounding box center [179, 89] width 80 height 16
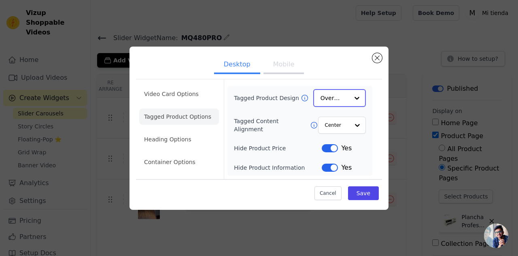
click at [360, 99] on div at bounding box center [357, 98] width 16 height 16
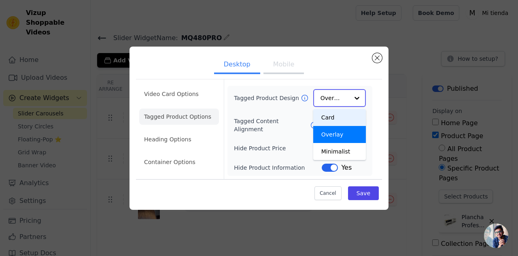
click at [344, 117] on div "Card" at bounding box center [339, 117] width 53 height 17
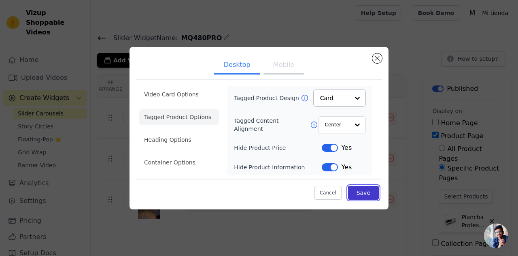
click at [365, 192] on button "Save" at bounding box center [363, 193] width 31 height 14
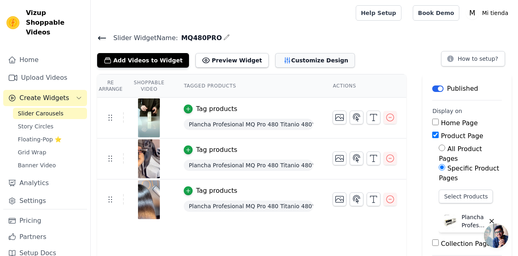
click at [299, 63] on button "Customize Design" at bounding box center [315, 60] width 80 height 15
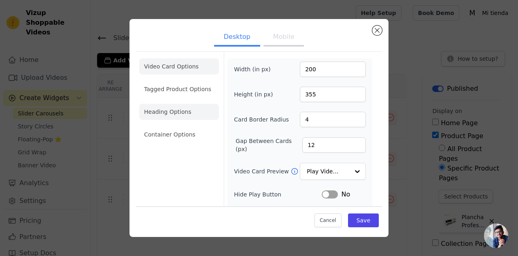
click at [167, 116] on li "Heading Options" at bounding box center [179, 112] width 80 height 16
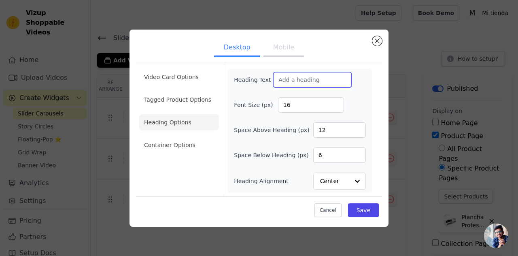
click at [280, 80] on input "Heading Text" at bounding box center [312, 79] width 78 height 15
click at [286, 80] on input "MQ profesional" at bounding box center [312, 79] width 78 height 15
type input "MQ 480 profesional"
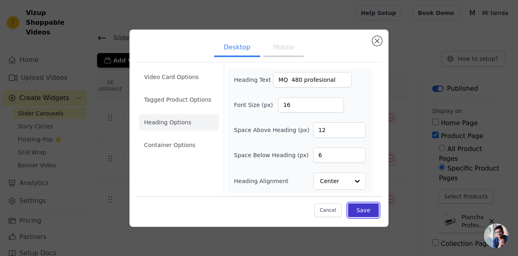
click at [361, 209] on button "Save" at bounding box center [363, 210] width 31 height 14
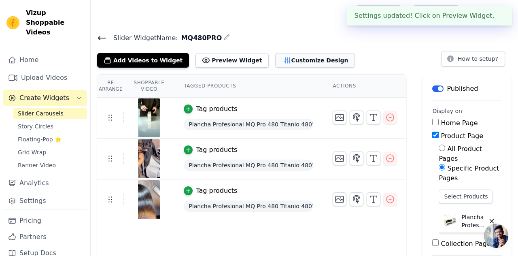
click at [299, 59] on button "Customize Design" at bounding box center [315, 60] width 80 height 15
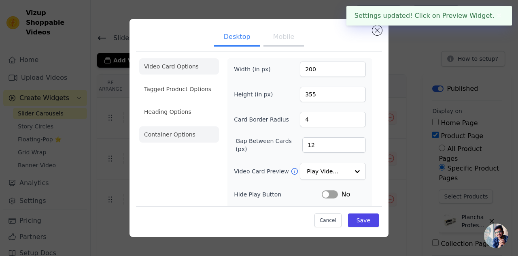
click at [172, 135] on li "Container Options" at bounding box center [179, 134] width 80 height 16
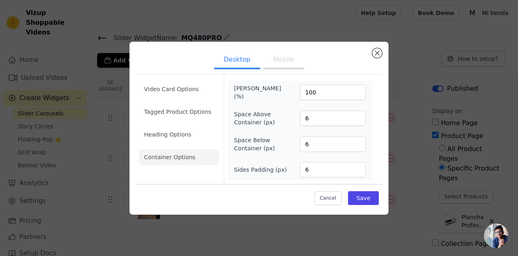
click at [190, 157] on li "Container Options" at bounding box center [179, 157] width 80 height 16
click at [188, 93] on li "Video Card Options" at bounding box center [179, 89] width 80 height 16
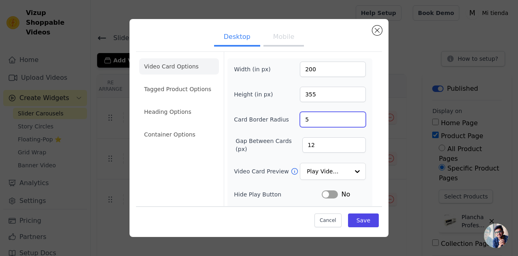
click at [358, 118] on input "5" at bounding box center [333, 119] width 66 height 15
click at [358, 118] on input "6" at bounding box center [333, 119] width 66 height 15
click at [358, 118] on input "7" at bounding box center [333, 119] width 66 height 15
click at [358, 118] on input "8" at bounding box center [333, 119] width 66 height 15
type input "9"
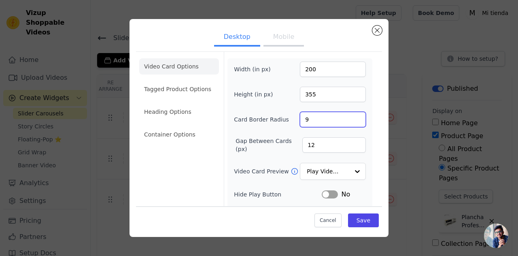
click at [358, 118] on input "9" at bounding box center [333, 119] width 66 height 15
click at [365, 218] on button "Save" at bounding box center [363, 220] width 31 height 14
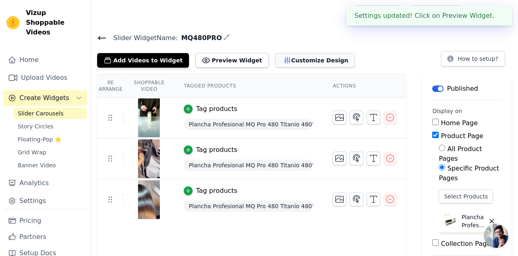
click at [314, 57] on button "Customize Design" at bounding box center [315, 60] width 80 height 15
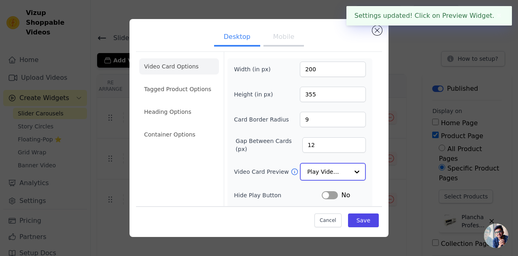
click at [359, 171] on div at bounding box center [357, 171] width 16 height 16
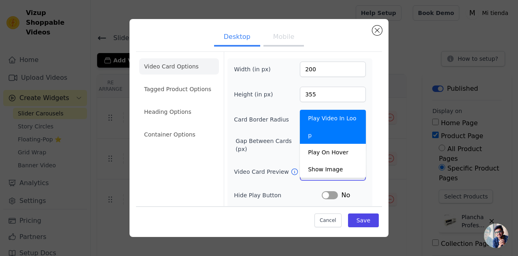
click at [359, 171] on div at bounding box center [357, 171] width 16 height 16
click at [370, 191] on div "Width (in px) 200 Height (in px) 355 Card Border Radius 9 Gap Between Cards (px…" at bounding box center [299, 181] width 145 height 247
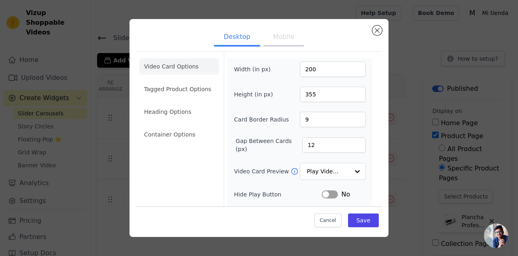
click at [332, 193] on button "Label" at bounding box center [329, 194] width 16 height 8
click at [357, 217] on button "Save" at bounding box center [363, 220] width 31 height 14
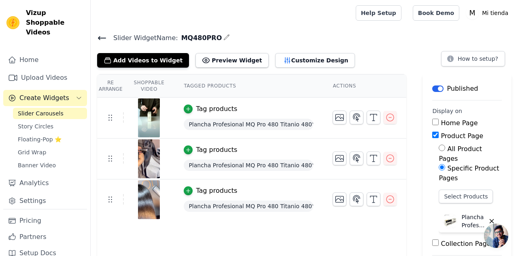
click at [498, 233] on span "Chat abierto" at bounding box center [496, 235] width 24 height 24
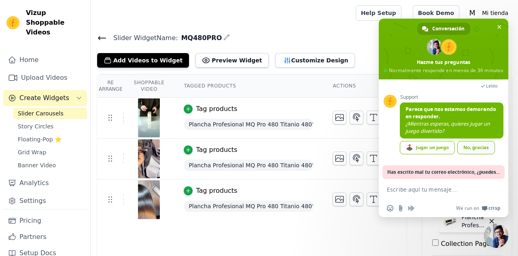
scroll to position [113, 0]
click at [472, 149] on div "No, gracias" at bounding box center [476, 147] width 38 height 13
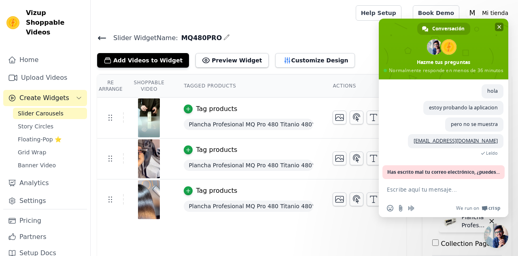
click at [499, 24] on span "Cerrar el chat" at bounding box center [499, 27] width 8 height 8
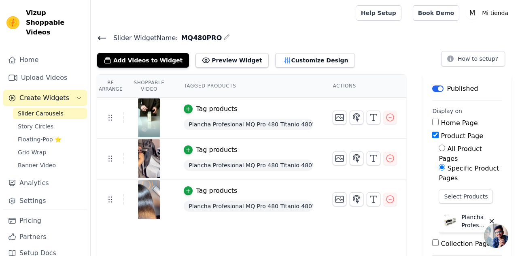
click at [399, 42] on h4 "Slider Widget Name: MQ480PRO" at bounding box center [304, 37] width 414 height 11
click at [60, 159] on link "Banner Video" at bounding box center [50, 164] width 74 height 11
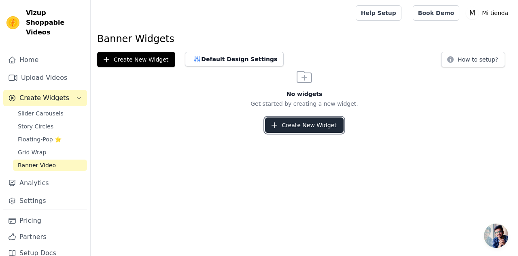
click at [300, 123] on button "Create New Widget" at bounding box center [304, 124] width 78 height 15
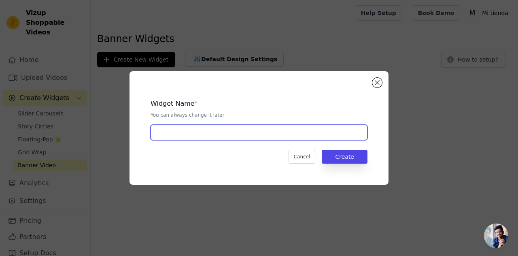
click at [189, 135] on input "text" at bounding box center [258, 132] width 217 height 15
type input "MQ480PRO"
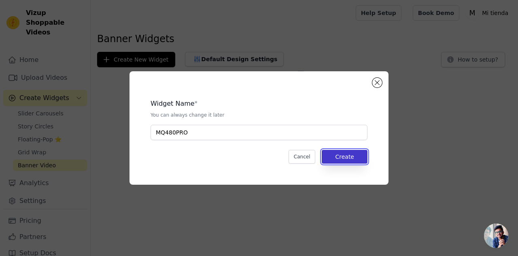
click at [332, 155] on button "Create" at bounding box center [344, 157] width 46 height 14
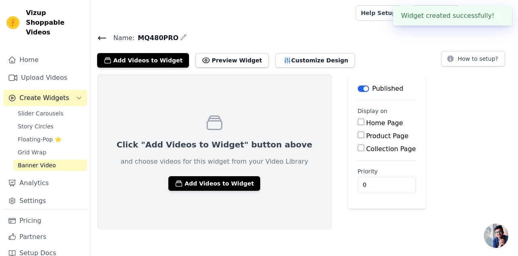
click at [181, 36] on icon "button" at bounding box center [183, 36] width 5 height 5
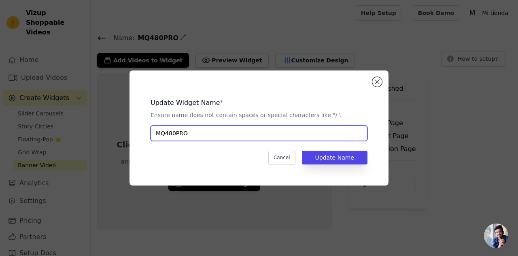
click at [208, 129] on input "MQ480PRO" at bounding box center [258, 132] width 217 height 15
type input "MQ480PRO BANER"
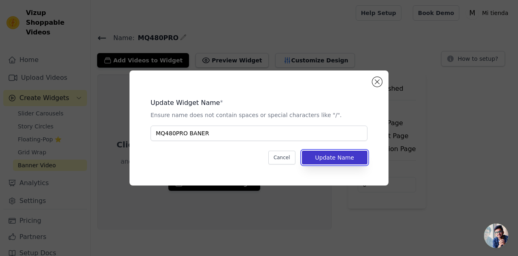
click at [322, 154] on button "Update Name" at bounding box center [335, 157] width 66 height 14
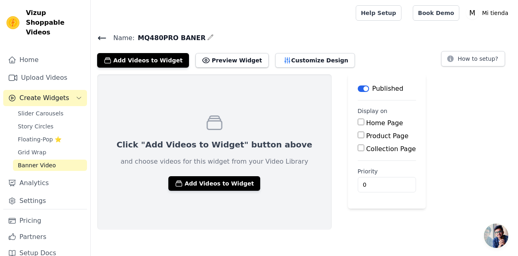
click at [357, 122] on input "Home Page" at bounding box center [360, 121] width 6 height 6
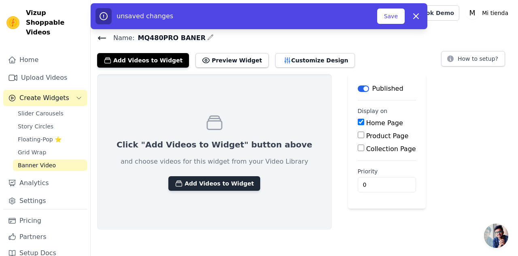
click at [220, 182] on button "Add Videos to Widget" at bounding box center [214, 183] width 92 height 15
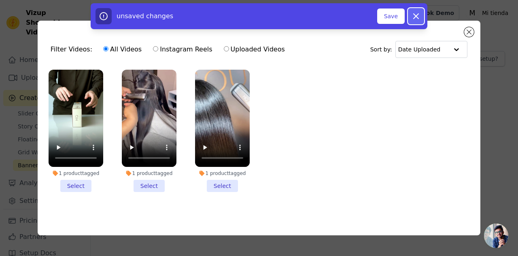
click at [417, 15] on icon "button" at bounding box center [415, 16] width 5 height 5
checkbox input "false"
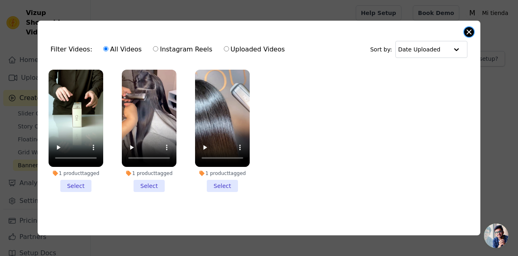
click at [470, 31] on button "Close modal" at bounding box center [469, 32] width 10 height 10
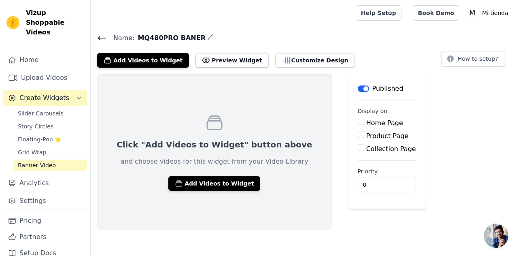
click at [52, 161] on span "Banner Video" at bounding box center [37, 165] width 38 height 8
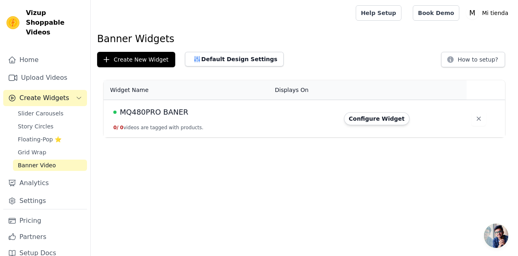
click at [188, 116] on div "MQ480PRO BANER" at bounding box center [189, 111] width 152 height 11
click at [157, 59] on button "Create New Widget" at bounding box center [136, 59] width 78 height 15
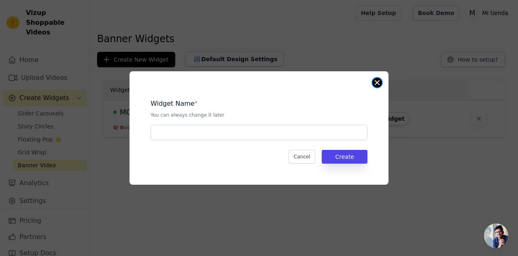
click at [379, 80] on button "Close modal" at bounding box center [377, 83] width 10 height 10
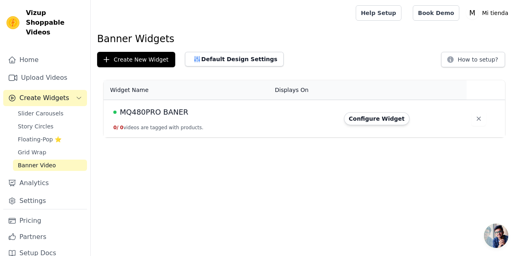
click at [166, 117] on span "MQ480PRO BANER" at bounding box center [154, 111] width 68 height 11
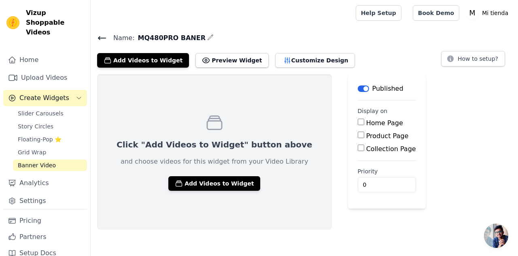
click at [357, 121] on input "Home Page" at bounding box center [360, 121] width 6 height 6
checkbox input "true"
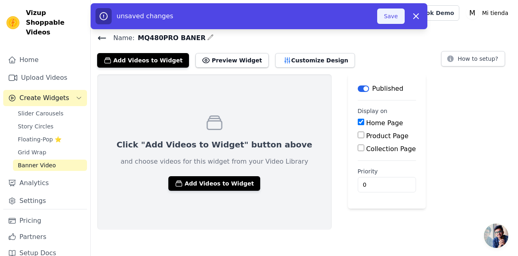
click at [393, 11] on button "Save" at bounding box center [390, 15] width 27 height 15
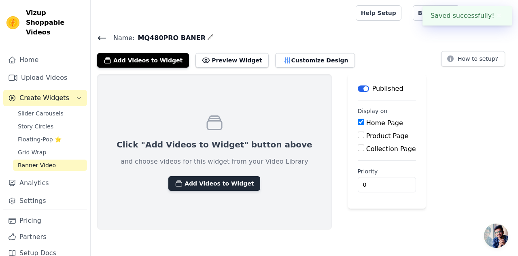
click at [229, 187] on button "Add Videos to Widget" at bounding box center [214, 183] width 92 height 15
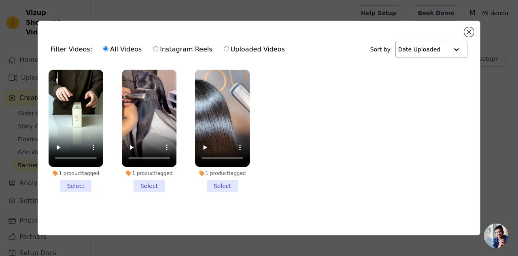
click at [453, 53] on div at bounding box center [456, 49] width 16 height 16
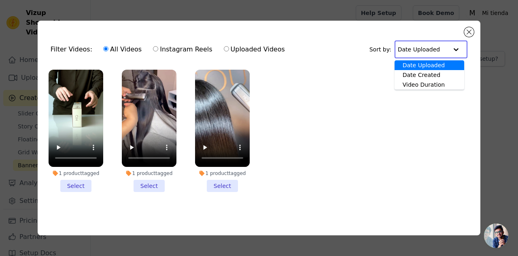
click at [357, 87] on ul "1 product tagged Select 1 product tagged Select 1 product tagged Select" at bounding box center [258, 137] width 429 height 144
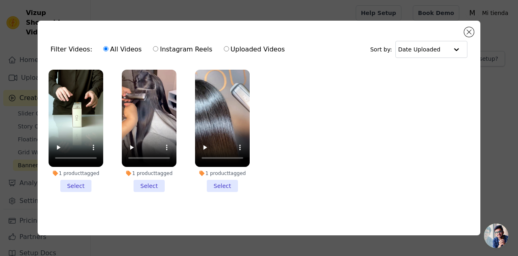
click at [252, 51] on label "Uploaded Videos" at bounding box center [254, 49] width 62 height 11
click at [229, 51] on input "Uploaded Videos" at bounding box center [226, 48] width 5 height 5
radio input "true"
click at [469, 32] on button "Close modal" at bounding box center [469, 32] width 10 height 10
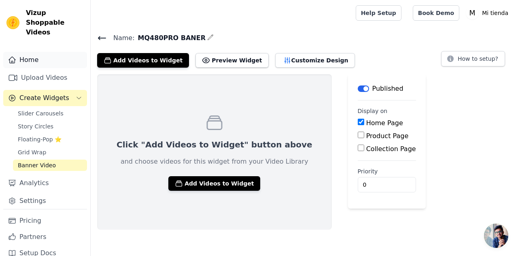
click at [41, 52] on link "Home" at bounding box center [45, 60] width 84 height 16
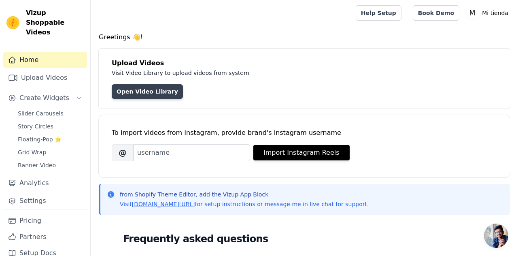
click at [151, 91] on link "Open Video Library" at bounding box center [147, 91] width 71 height 15
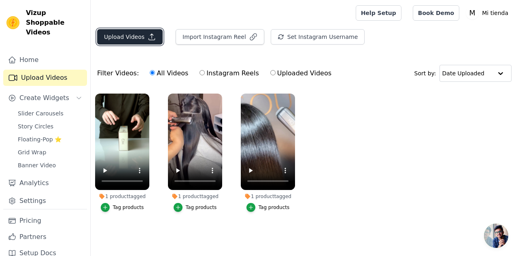
click at [130, 37] on button "Upload Videos" at bounding box center [130, 36] width 66 height 15
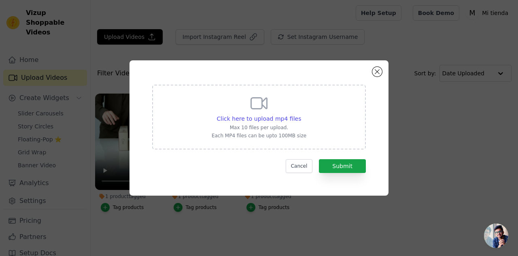
click at [255, 106] on icon at bounding box center [258, 102] width 19 height 19
click at [300, 114] on input "Click here to upload mp4 files Max 10 files per upload. Each MP4 files can be u…" at bounding box center [300, 114] width 0 height 0
click at [334, 168] on button "Submit" at bounding box center [342, 166] width 47 height 14
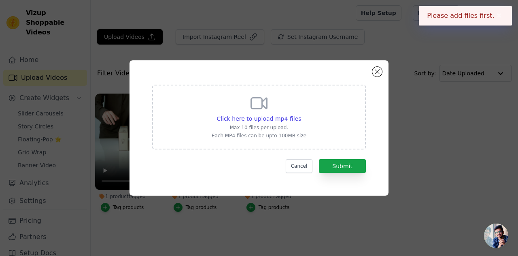
click at [499, 16] on button "✖" at bounding box center [498, 16] width 9 height 10
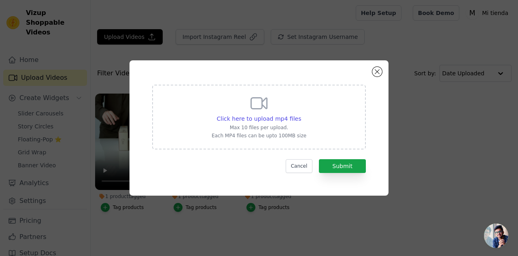
click at [253, 112] on icon at bounding box center [258, 102] width 19 height 19
click at [300, 114] on input "Click here to upload mp4 files Max 10 files per upload. Each MP4 files can be u…" at bounding box center [300, 114] width 0 height 0
click at [231, 17] on div "Click here to upload mp4 files Max 10 files per upload. Each MP4 files can be u…" at bounding box center [259, 128] width 518 height 256
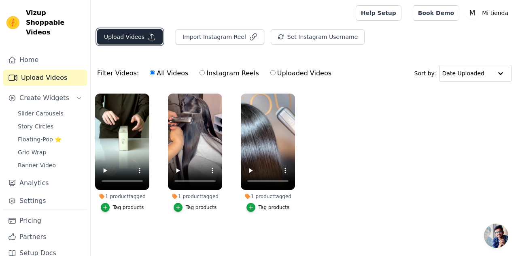
click at [129, 36] on button "Upload Videos" at bounding box center [130, 36] width 66 height 15
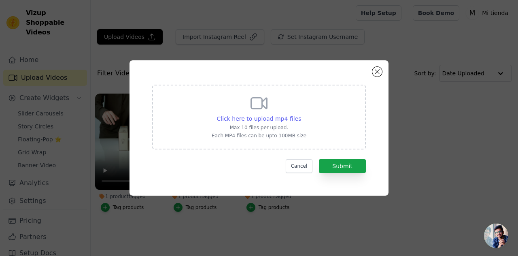
click at [258, 116] on span "Click here to upload mp4 files" at bounding box center [259, 118] width 85 height 6
click at [300, 114] on input "Click here to upload mp4 files Max 10 files per upload. Each MP4 files can be u…" at bounding box center [300, 114] width 0 height 0
type input "C:\fakepath\Diseño sin título (4).mp4"
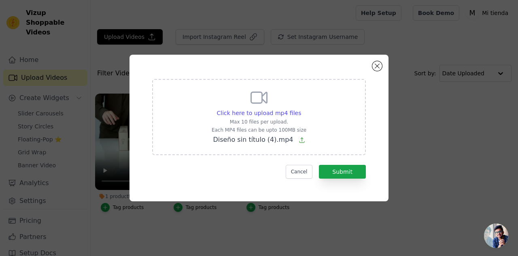
click at [344, 121] on div "Click here to upload mp4 files Max 10 files per upload. Each MP4 files can be u…" at bounding box center [259, 117] width 214 height 76
click at [301, 109] on input "Click here to upload mp4 files Max 10 files per upload. Each MP4 files can be u…" at bounding box center [300, 108] width 0 height 0
click at [299, 142] on icon at bounding box center [301, 139] width 5 height 5
click at [300, 109] on input "Click here to upload mp4 files Max 10 files per upload. Each MP4 files can be u…" at bounding box center [300, 108] width 0 height 0
click at [350, 173] on button "Submit" at bounding box center [342, 172] width 47 height 14
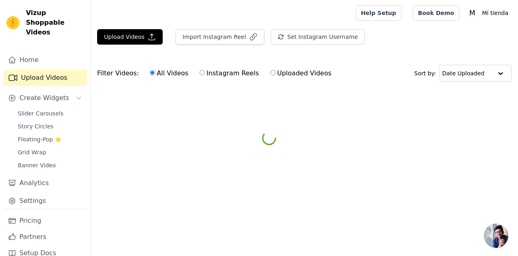
scroll to position [45, 0]
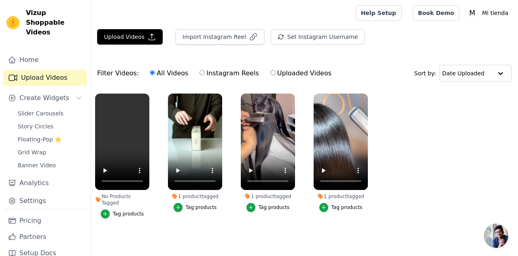
click at [463, 143] on ul "No Products Tagged Tag products 1 product tagged Tag products 1 product tagged …" at bounding box center [304, 164] width 427 height 150
click at [38, 161] on span "Banner Video" at bounding box center [37, 165] width 38 height 8
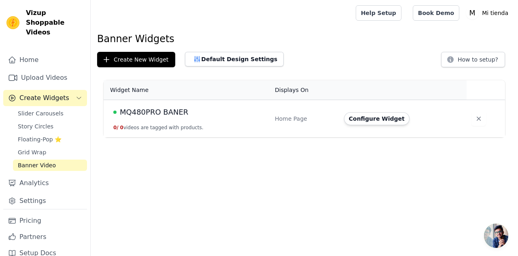
click at [153, 125] on button "0 / 0 videos are tagged with products." at bounding box center [158, 127] width 90 height 6
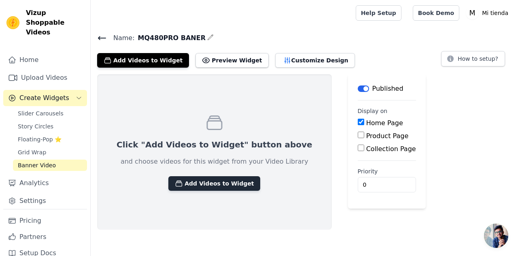
click at [204, 181] on button "Add Videos to Widget" at bounding box center [214, 183] width 92 height 15
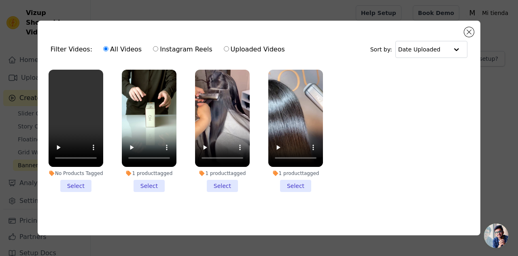
click at [76, 187] on li "No Products Tagged Select" at bounding box center [76, 131] width 55 height 122
click at [0, 0] on input "No Products Tagged Select" at bounding box center [0, 0] width 0 height 0
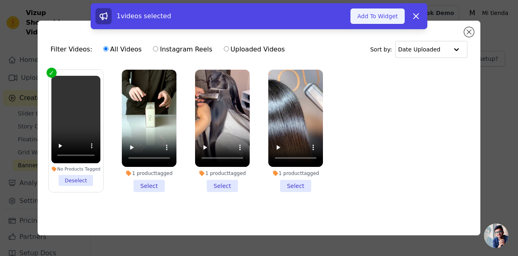
click at [373, 20] on button "Add To Widget" at bounding box center [377, 15] width 54 height 15
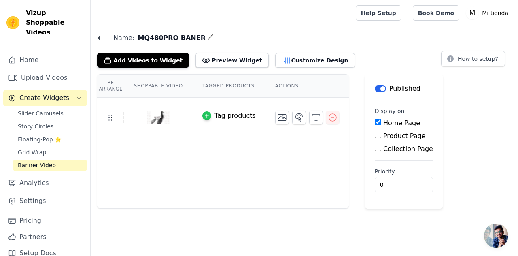
click at [206, 114] on icon "button" at bounding box center [207, 116] width 6 height 6
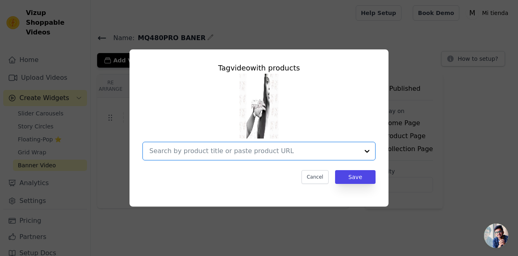
click at [290, 153] on input "text" at bounding box center [253, 151] width 209 height 10
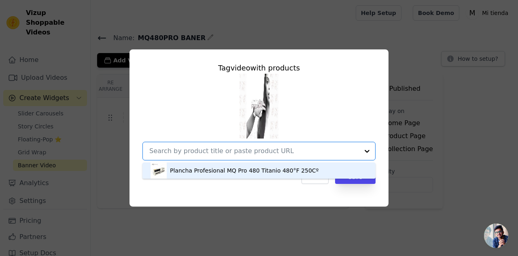
click at [218, 170] on div "Plancha Profesional MQ Pro 480 Titanio 480°F 250Cº" at bounding box center [244, 170] width 148 height 8
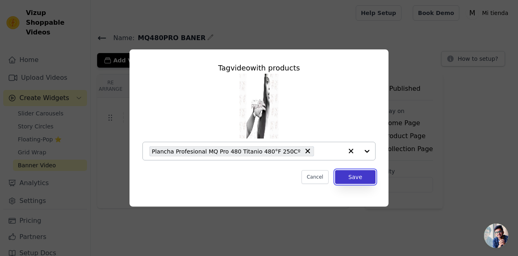
click at [354, 174] on button "Save" at bounding box center [355, 177] width 40 height 14
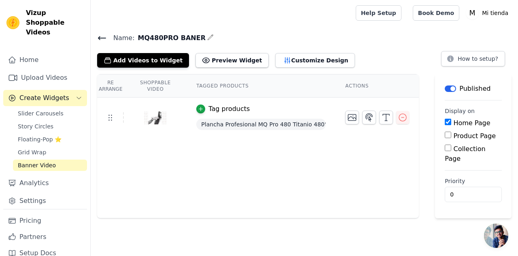
click at [362, 165] on div "Re Arrange Shoppable Video Tagged Products Actions Tag products Plancha Profesi…" at bounding box center [257, 146] width 321 height 144
click at [291, 142] on div "Re Arrange Shoppable Video Tagged Products Actions Tag products Plancha Profesi…" at bounding box center [257, 146] width 321 height 144
click at [356, 118] on icon "button" at bounding box center [352, 117] width 10 height 10
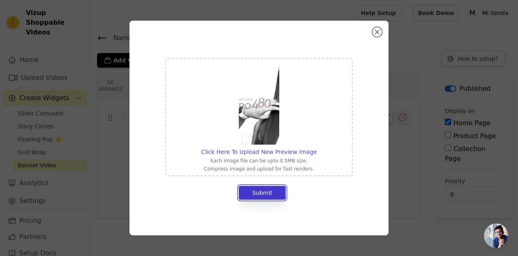
click at [271, 189] on button "Submit" at bounding box center [262, 193] width 47 height 14
click at [275, 190] on button "Submit" at bounding box center [262, 193] width 47 height 14
click at [374, 33] on button "Close modal" at bounding box center [377, 32] width 10 height 10
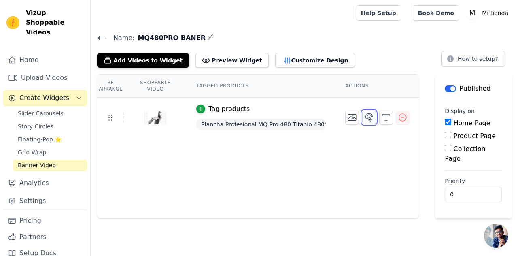
click at [372, 118] on icon "button" at bounding box center [369, 117] width 7 height 8
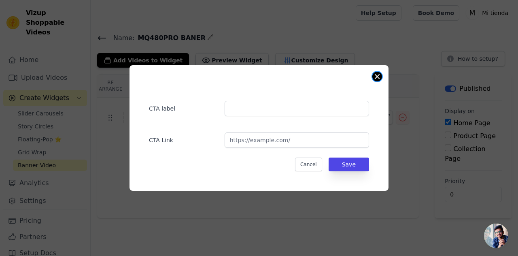
click at [375, 76] on button "Close modal" at bounding box center [377, 77] width 10 height 10
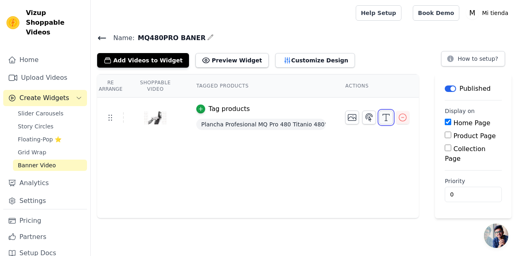
click at [388, 117] on icon "button" at bounding box center [386, 117] width 10 height 10
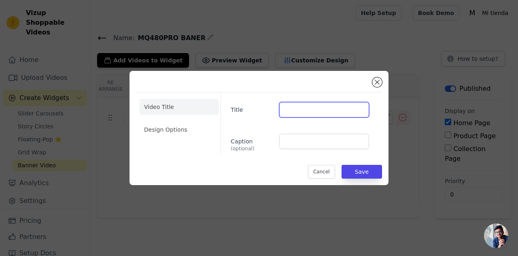
click at [288, 107] on input "Title" at bounding box center [324, 109] width 90 height 15
type input "MQ 480 Temperatura"
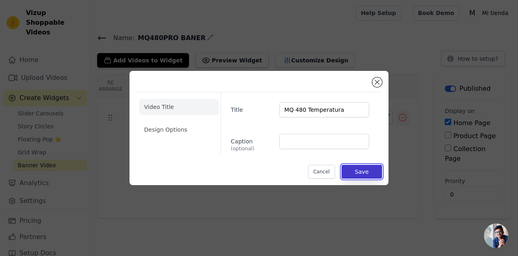
click at [366, 171] on button "Save" at bounding box center [361, 172] width 40 height 14
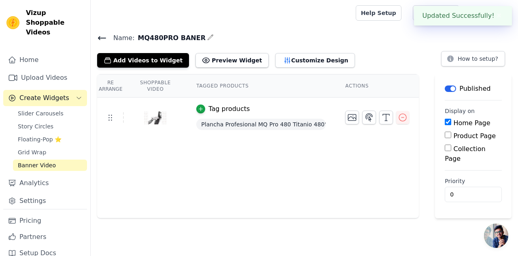
click at [400, 169] on div "Re Arrange Shoppable Video Tagged Products Actions Tag products Plancha Profesi…" at bounding box center [257, 146] width 321 height 144
click at [287, 62] on button "Customize Design" at bounding box center [315, 60] width 80 height 15
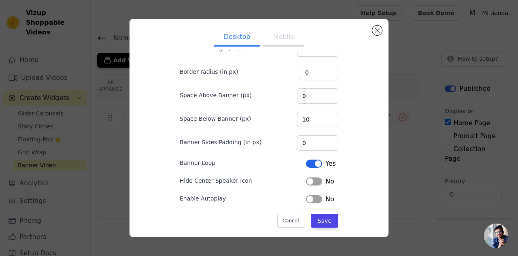
scroll to position [63, 0]
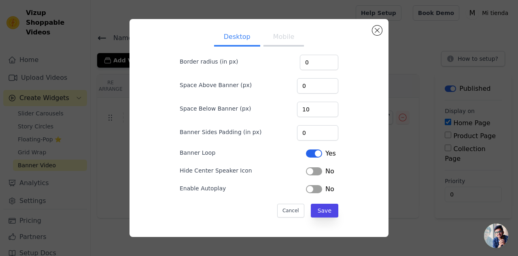
click at [320, 173] on button "Label" at bounding box center [314, 171] width 16 height 8
click at [317, 189] on button "Label" at bounding box center [314, 189] width 16 height 8
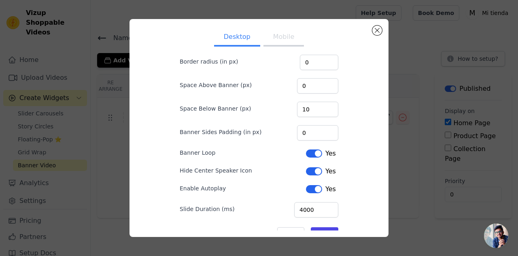
scroll to position [87, 0]
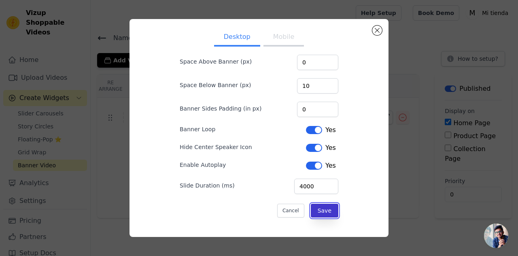
click at [324, 212] on button "Save" at bounding box center [324, 210] width 27 height 14
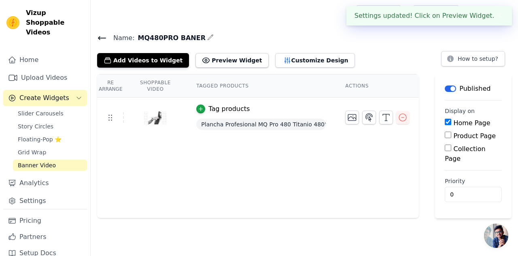
click at [293, 173] on div "Re Arrange Shoppable Video Tagged Products Actions Tag products Plancha Profesi…" at bounding box center [257, 146] width 321 height 144
click at [217, 61] on button "Preview Widget" at bounding box center [231, 60] width 73 height 15
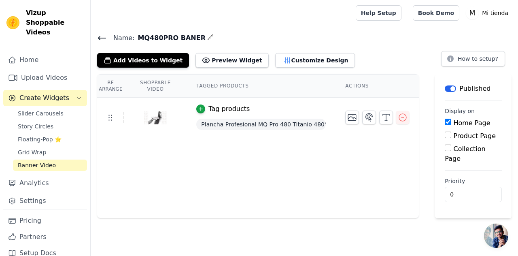
click at [263, 169] on div "Re Arrange Shoppable Video Tagged Products Actions Tag products Plancha Profesi…" at bounding box center [257, 146] width 321 height 144
click at [57, 159] on link "Banner Video" at bounding box center [50, 164] width 74 height 11
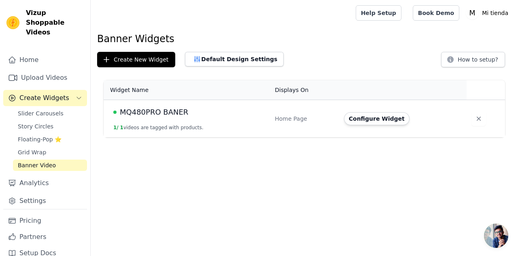
click at [299, 137] on html "Vizup Shoppable Videos Home Upload Videos Create Widgets Slider Carousels Story…" at bounding box center [259, 68] width 518 height 137
click at [27, 52] on link "Home" at bounding box center [45, 60] width 84 height 16
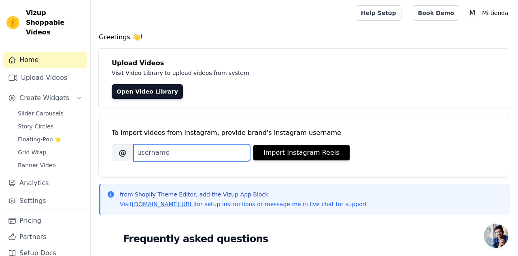
click at [149, 154] on input "Brand's Instagram Username" at bounding box center [191, 152] width 116 height 17
paste input "Agregar"
type input "Agregar"
drag, startPoint x: 160, startPoint y: 152, endPoint x: 129, endPoint y: 152, distance: 30.3
click at [129, 152] on div "@ Agregar" at bounding box center [181, 152] width 138 height 17
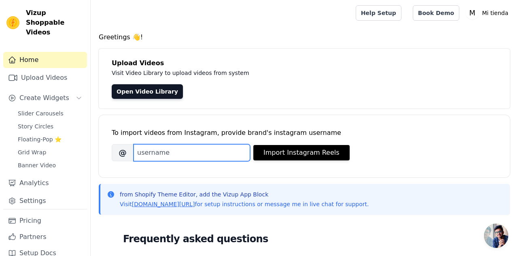
click at [142, 152] on input "Brand's Instagram Username" at bounding box center [191, 152] width 116 height 17
paste input "https://www.instagram.com/mqspain/"
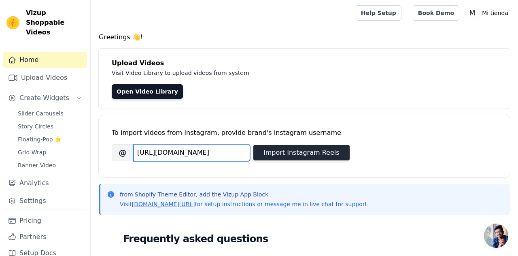
type input "https://www.instagram.com/mqspain/"
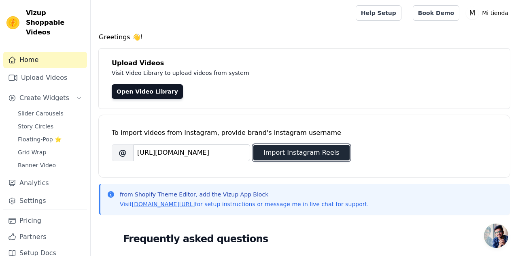
click at [308, 152] on button "Import Instagram Reels" at bounding box center [301, 152] width 96 height 15
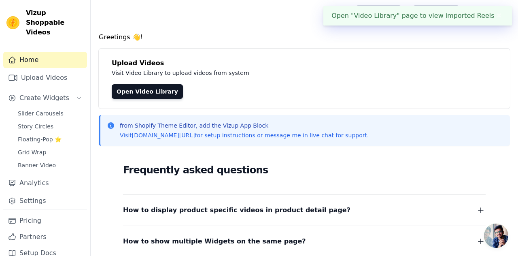
click at [497, 15] on button "✖" at bounding box center [498, 16] width 9 height 10
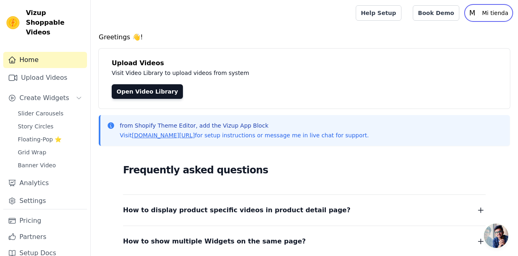
click at [494, 11] on p "Mi tienda" at bounding box center [494, 13] width 33 height 15
click at [452, 37] on link "Settings" at bounding box center [473, 33] width 78 height 15
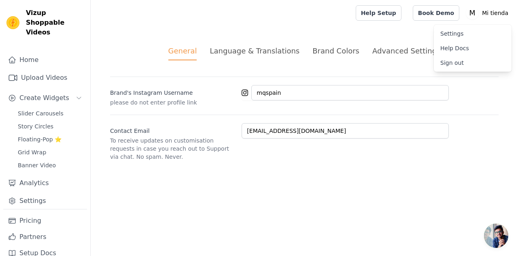
click at [408, 32] on div "General Language & Translations Brand Colors Advanced Settings unsaved changes …" at bounding box center [304, 103] width 427 height 154
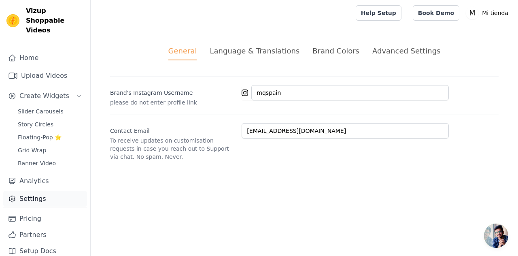
click at [46, 190] on link "Settings" at bounding box center [45, 198] width 84 height 16
click at [47, 190] on link "Settings" at bounding box center [45, 198] width 84 height 16
click at [266, 54] on div "Language & Translations" at bounding box center [254, 50] width 90 height 11
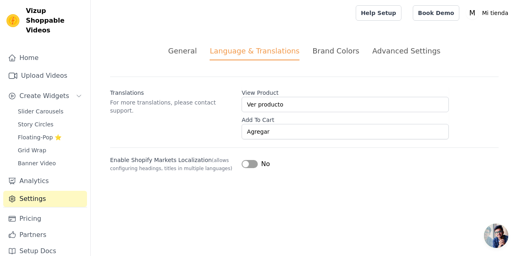
click at [344, 53] on div "Brand Colors" at bounding box center [335, 50] width 47 height 11
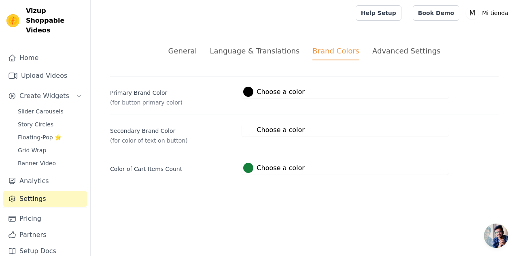
click at [389, 53] on div "Advanced Settings" at bounding box center [406, 50] width 68 height 11
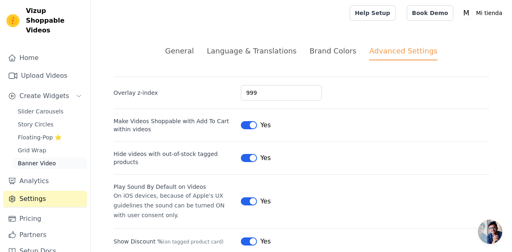
click at [47, 159] on span "Banner Video" at bounding box center [37, 163] width 38 height 8
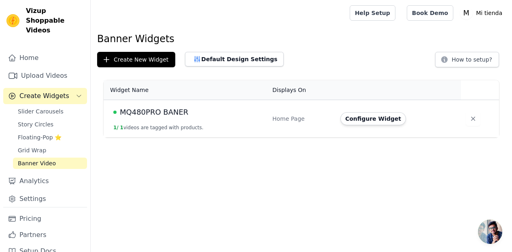
click at [242, 114] on div "MQ480PRO BANER" at bounding box center [187, 111] width 149 height 11
click at [441, 137] on html "Vizup Shoppable Videos Home Upload Videos Create Widgets Slider Carousels Story…" at bounding box center [256, 68] width 512 height 137
click at [207, 111] on div "MQ480PRO BANER" at bounding box center [187, 111] width 149 height 11
click at [237, 59] on button "Default Design Settings" at bounding box center [234, 59] width 99 height 15
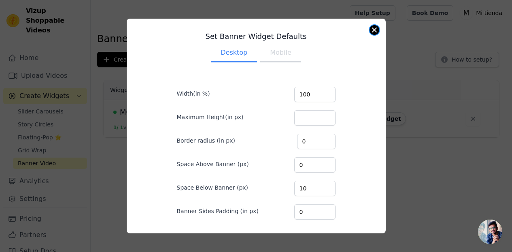
click at [374, 28] on button "Close modal" at bounding box center [374, 30] width 10 height 10
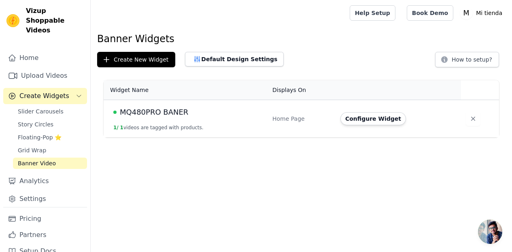
click at [216, 116] on div "MQ480PRO BANER" at bounding box center [187, 111] width 149 height 11
click at [238, 137] on html "Vizup Shoppable Videos Home Upload Videos Create Widgets Slider Carousels Story…" at bounding box center [256, 68] width 512 height 137
click at [51, 178] on link "Analytics" at bounding box center [45, 181] width 84 height 16
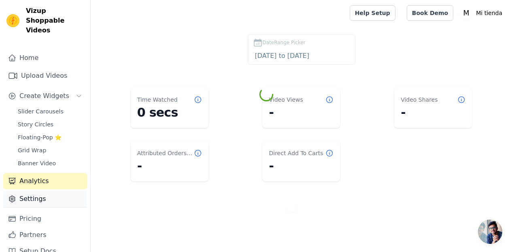
click at [49, 191] on link "Settings" at bounding box center [45, 198] width 84 height 16
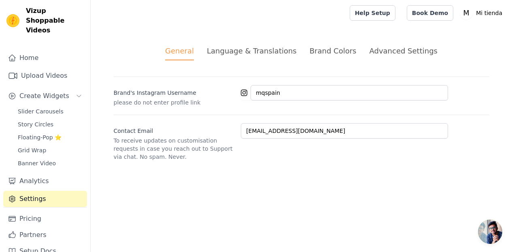
click at [256, 54] on div "Language & Translations" at bounding box center [252, 50] width 90 height 11
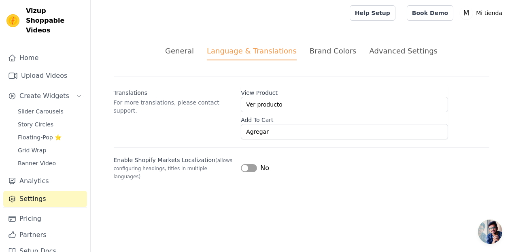
click at [328, 53] on div "Brand Colors" at bounding box center [332, 50] width 47 height 11
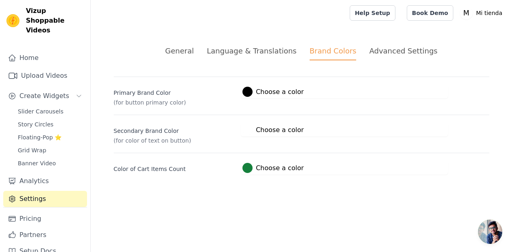
click at [183, 53] on div "General" at bounding box center [179, 50] width 29 height 11
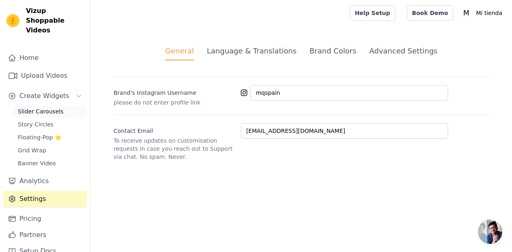
click at [47, 107] on span "Slider Carousels" at bounding box center [41, 111] width 46 height 8
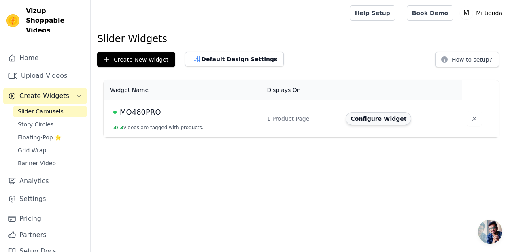
click at [389, 115] on button "Configure Widget" at bounding box center [378, 118] width 66 height 13
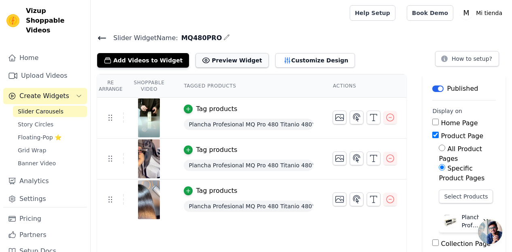
click at [240, 59] on button "Preview Widget" at bounding box center [231, 60] width 73 height 15
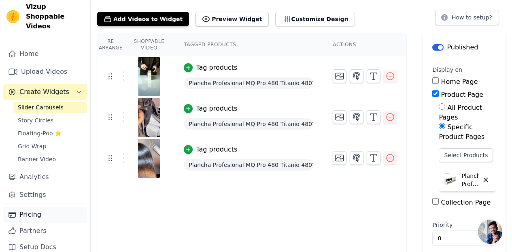
scroll to position [43, 0]
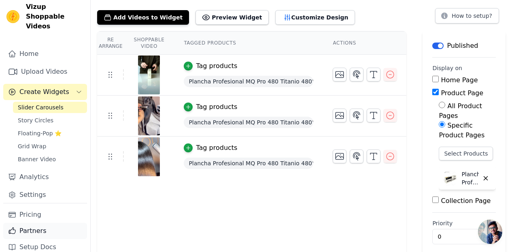
click at [45, 222] on link "Partners" at bounding box center [45, 230] width 84 height 16
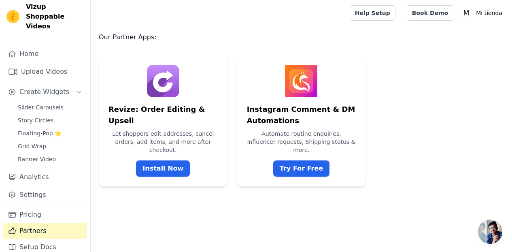
click at [353, 186] on html "Vizup Shoppable Videos Home Upload Videos Create Widgets Slider Carousels Story…" at bounding box center [256, 93] width 512 height 186
click at [46, 140] on link "Grid Wrap" at bounding box center [50, 145] width 74 height 11
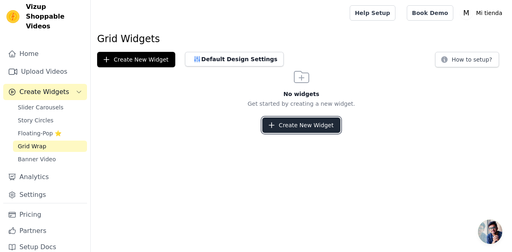
click at [294, 126] on button "Create New Widget" at bounding box center [301, 124] width 78 height 15
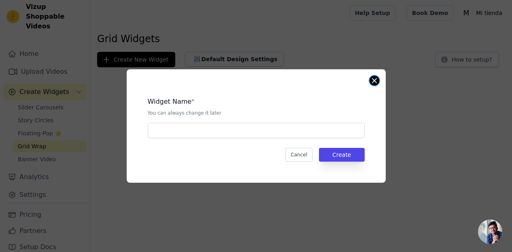
click at [372, 79] on button "Close modal" at bounding box center [374, 81] width 10 height 10
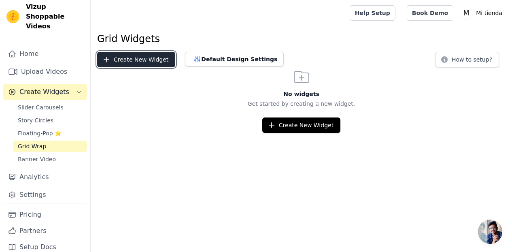
click at [134, 62] on button "Create New Widget" at bounding box center [136, 59] width 78 height 15
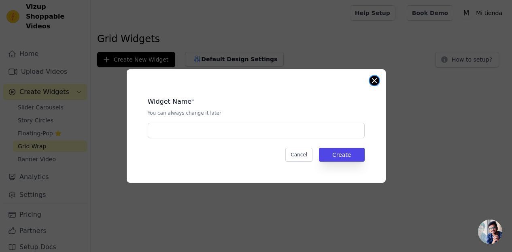
click at [374, 79] on button "Close modal" at bounding box center [374, 81] width 10 height 10
